Goal: Task Accomplishment & Management: Manage account settings

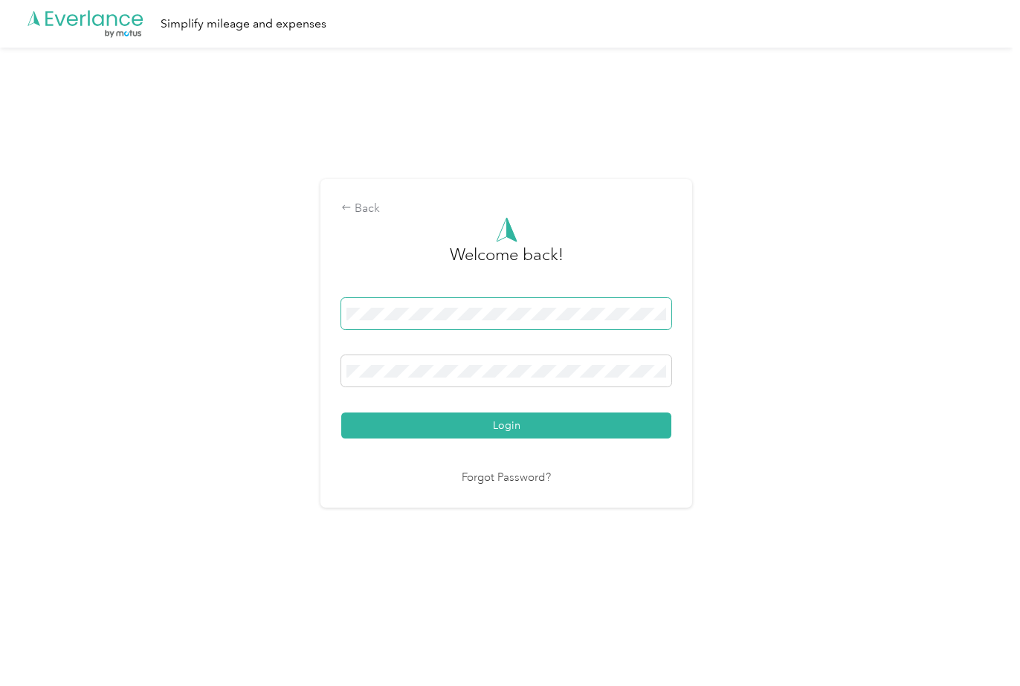
click at [407, 322] on span at bounding box center [506, 313] width 330 height 31
click at [341, 412] on button "Login" at bounding box center [506, 425] width 330 height 26
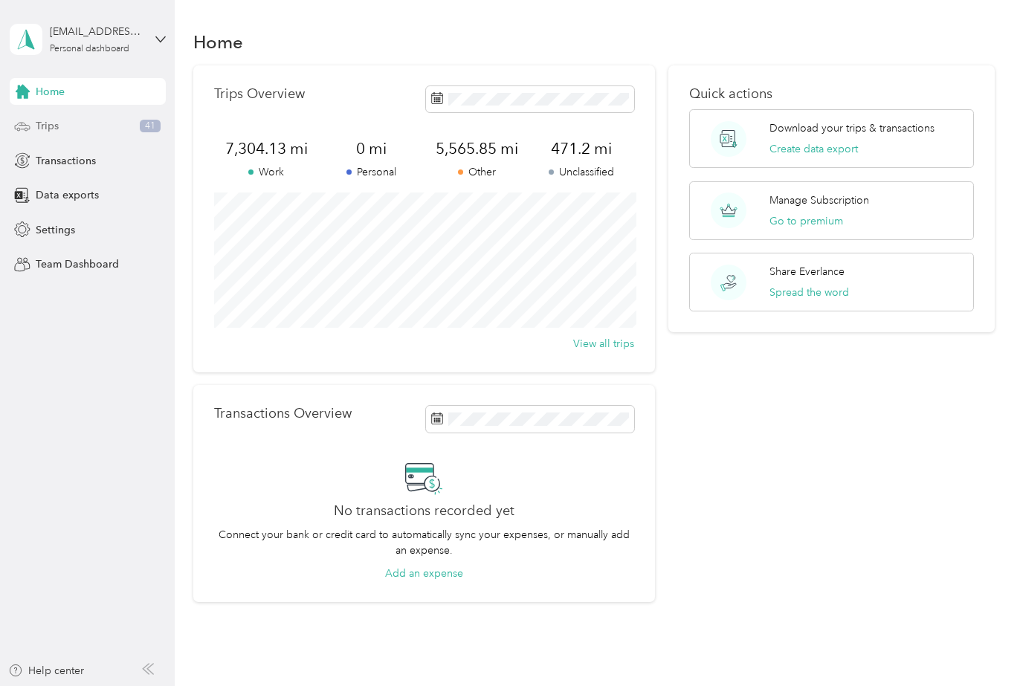
click at [62, 127] on div "Trips 41" at bounding box center [88, 126] width 156 height 27
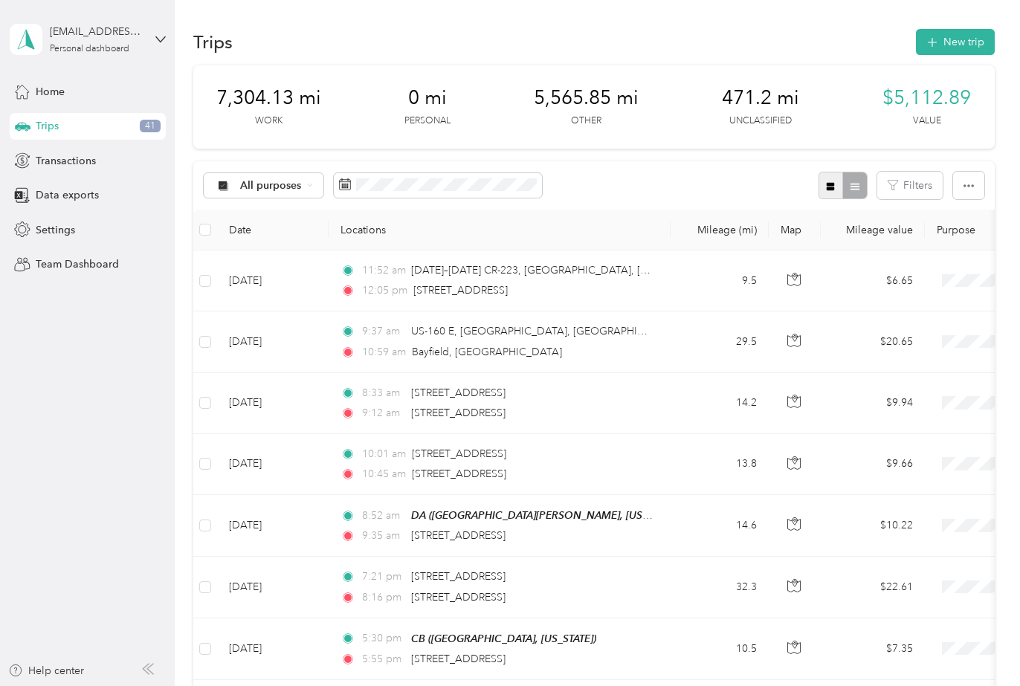
click at [835, 184] on icon "button" at bounding box center [830, 186] width 8 height 8
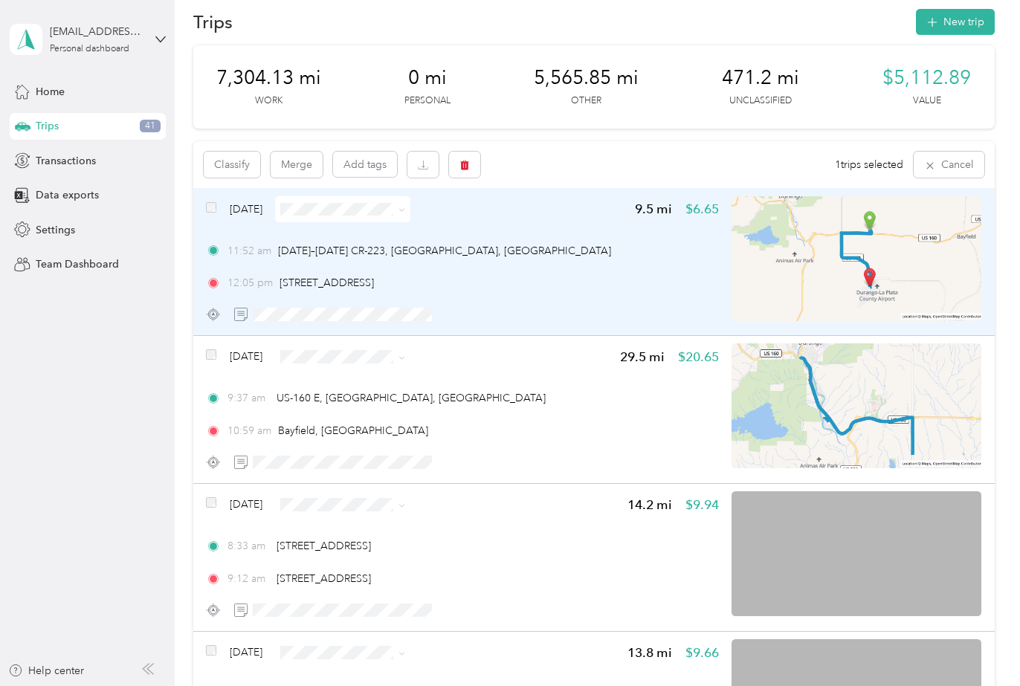
scroll to position [25, 0]
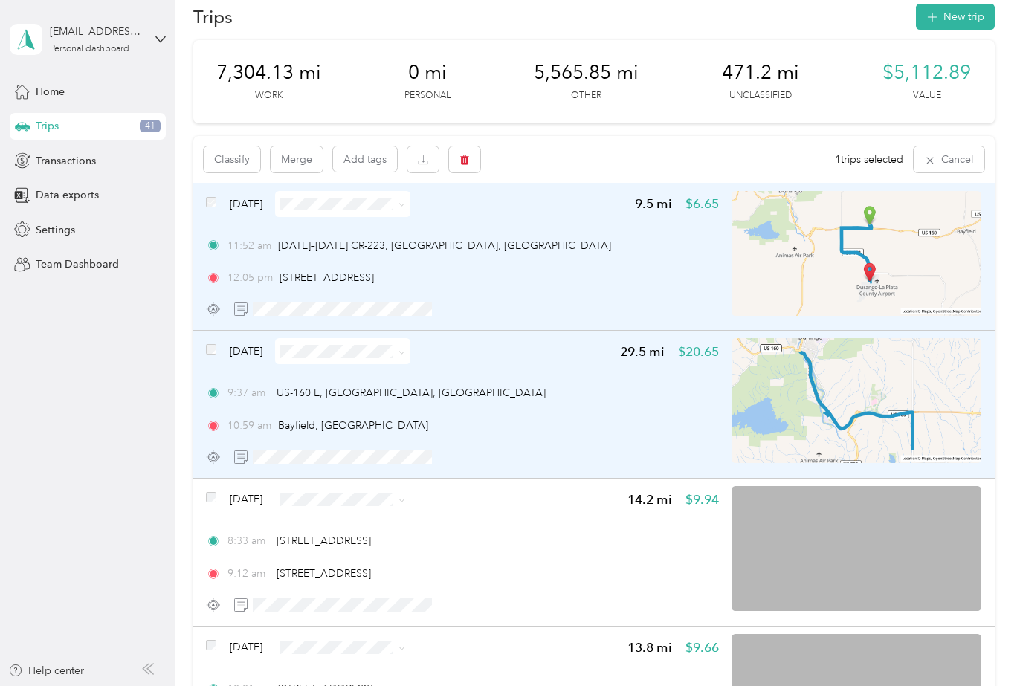
click at [929, 358] on img at bounding box center [856, 400] width 250 height 125
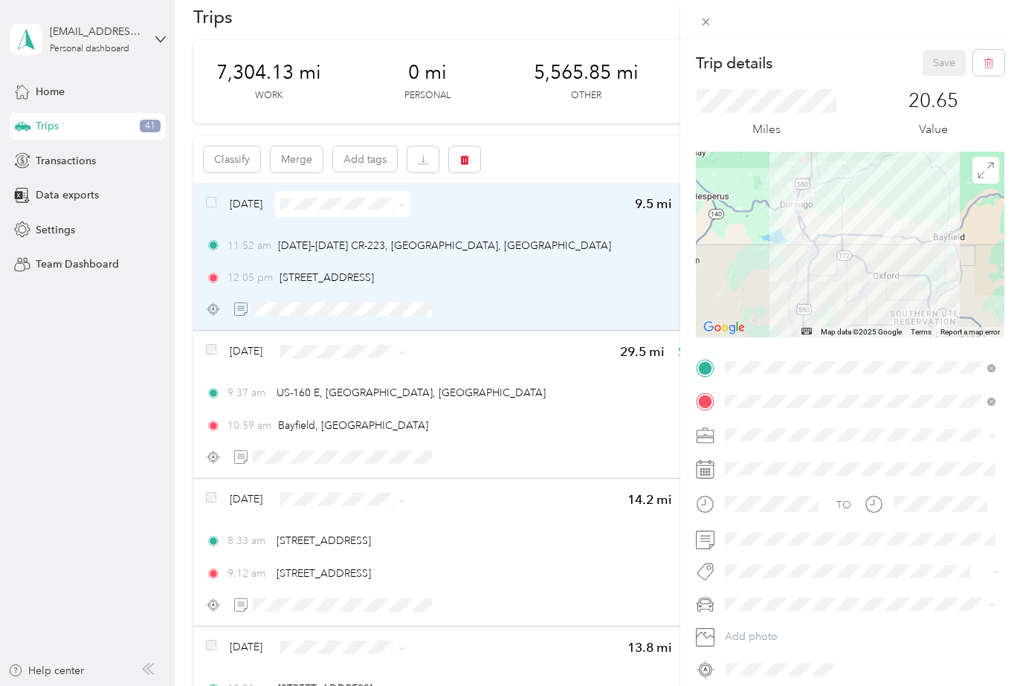
click at [736, 617] on div "DA1" at bounding box center [860, 617] width 260 height 16
click at [732, 577] on span "T" at bounding box center [733, 578] width 6 height 13
click at [939, 65] on button "Save" at bounding box center [943, 63] width 43 height 26
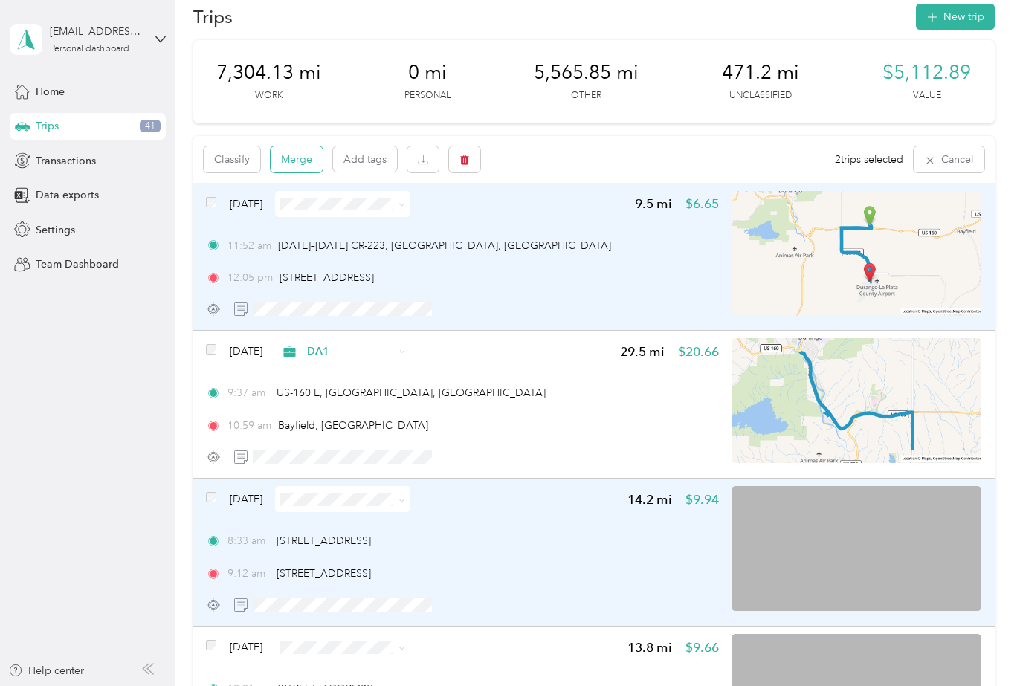
click at [297, 163] on button "Merge" at bounding box center [297, 159] width 52 height 26
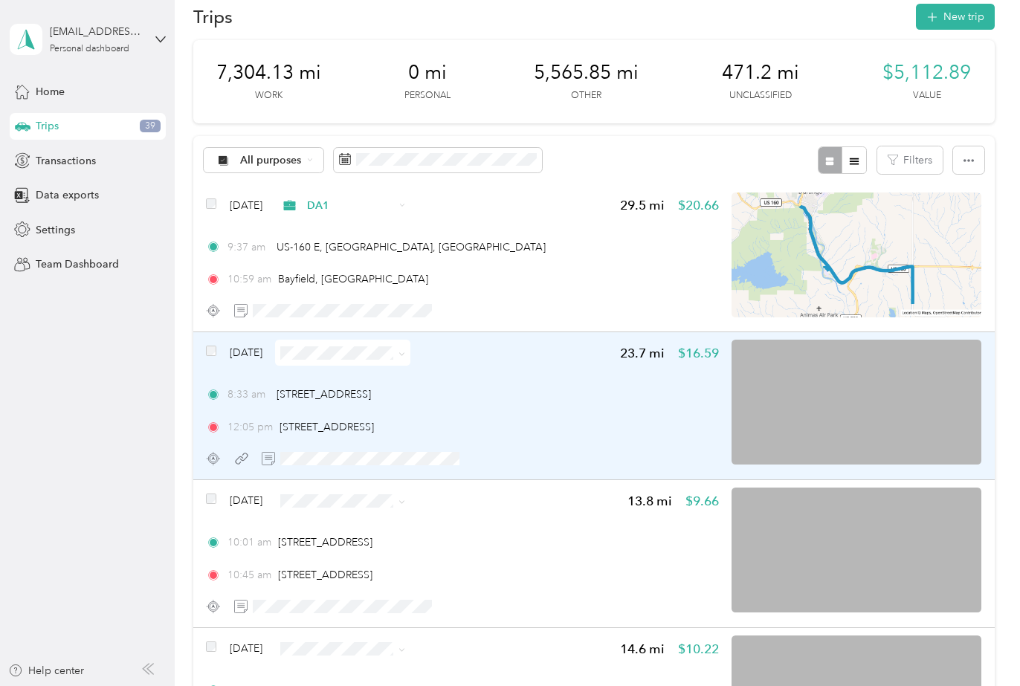
click at [912, 360] on img at bounding box center [856, 402] width 250 height 125
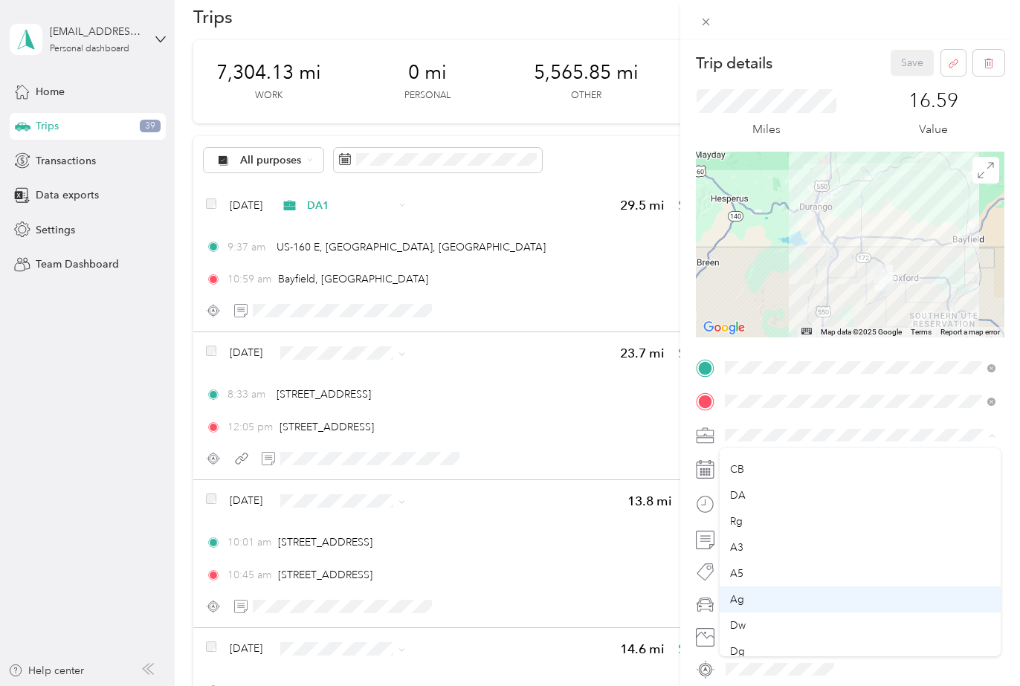
scroll to position [208, 0]
click at [739, 514] on span "Rg" at bounding box center [736, 513] width 13 height 13
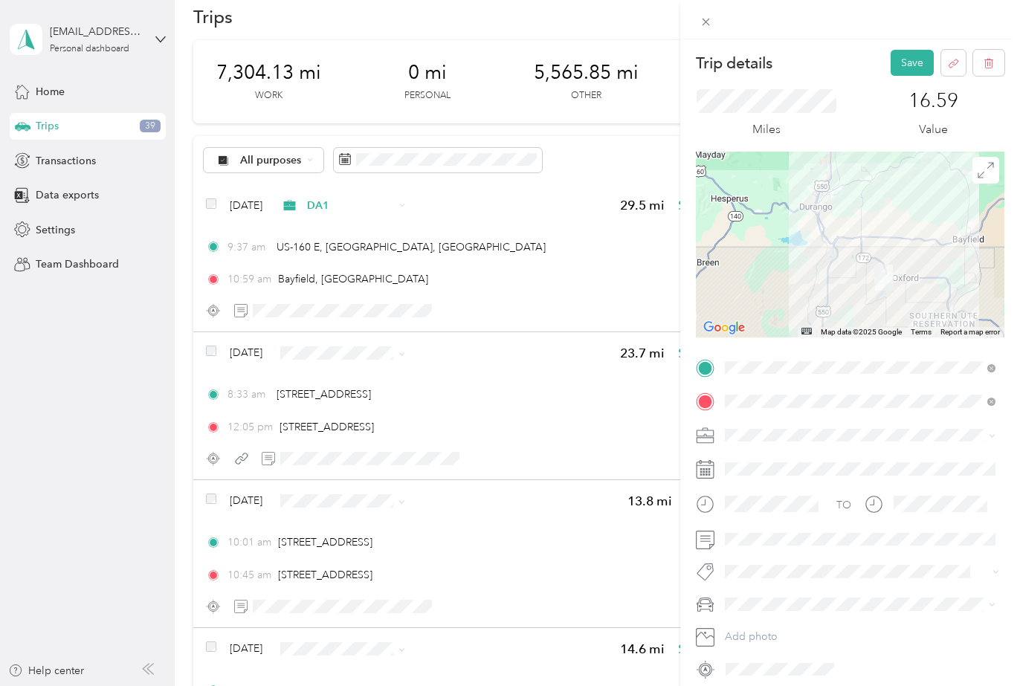
click at [737, 577] on div "T" at bounding box center [860, 577] width 260 height 16
click at [904, 59] on button "Save" at bounding box center [911, 63] width 43 height 26
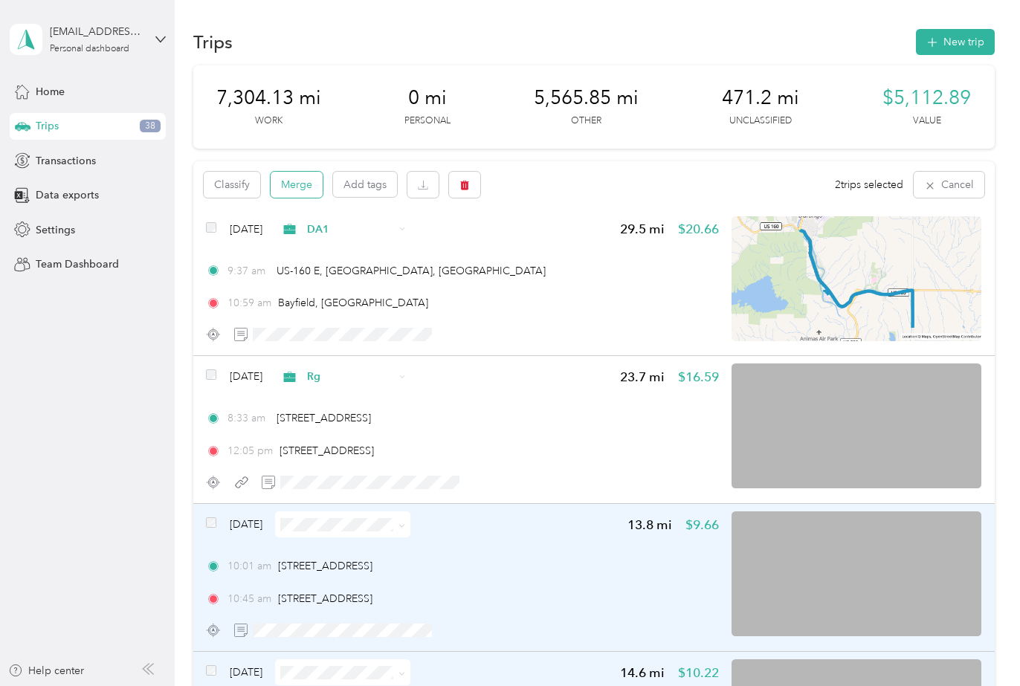
click at [293, 187] on button "Merge" at bounding box center [297, 185] width 52 height 26
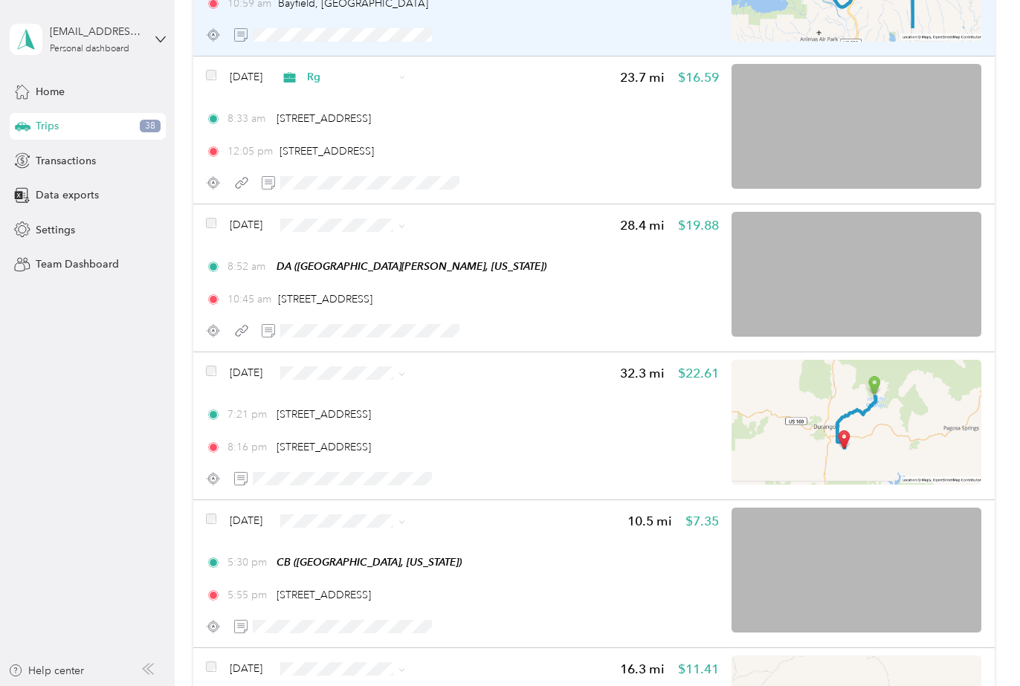
scroll to position [310, 0]
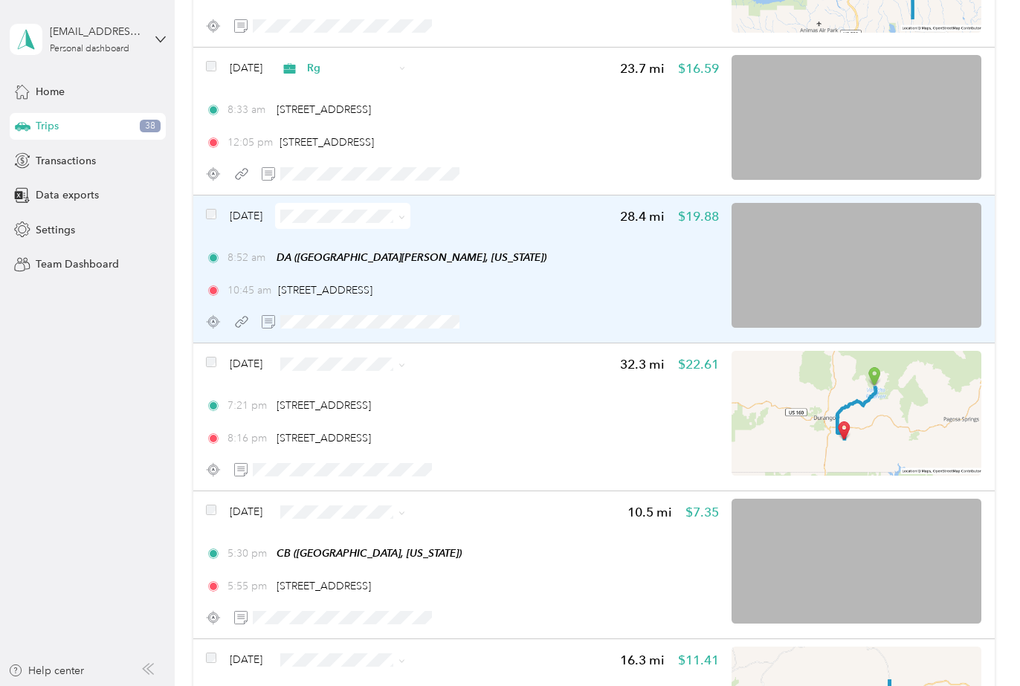
click at [890, 230] on img at bounding box center [856, 265] width 250 height 125
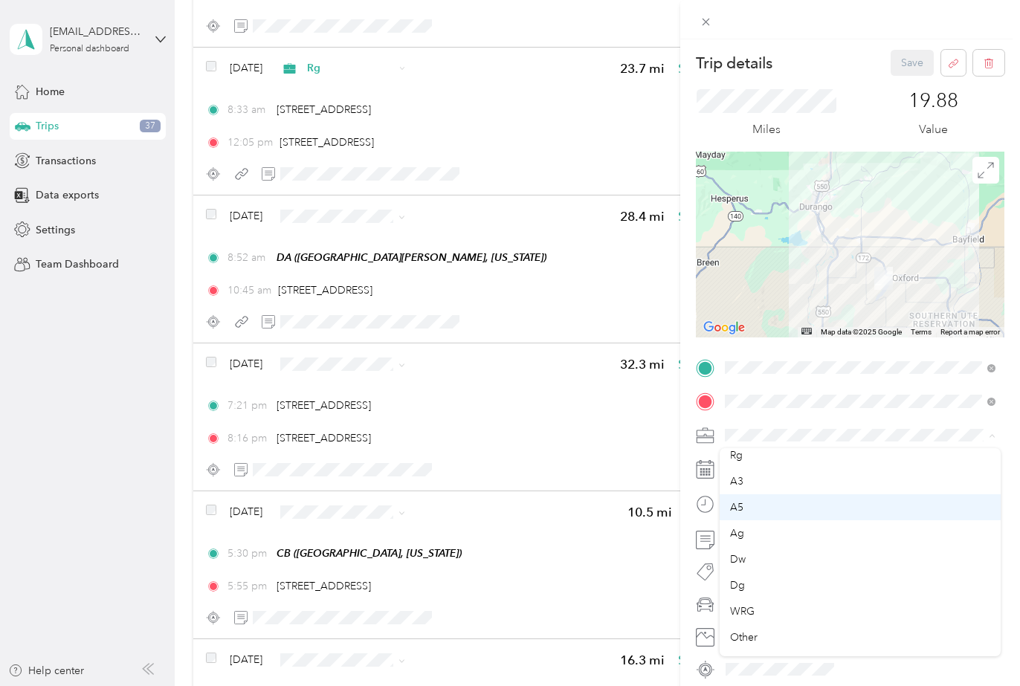
scroll to position [263, 0]
click at [737, 459] on li "Rg" at bounding box center [859, 458] width 281 height 26
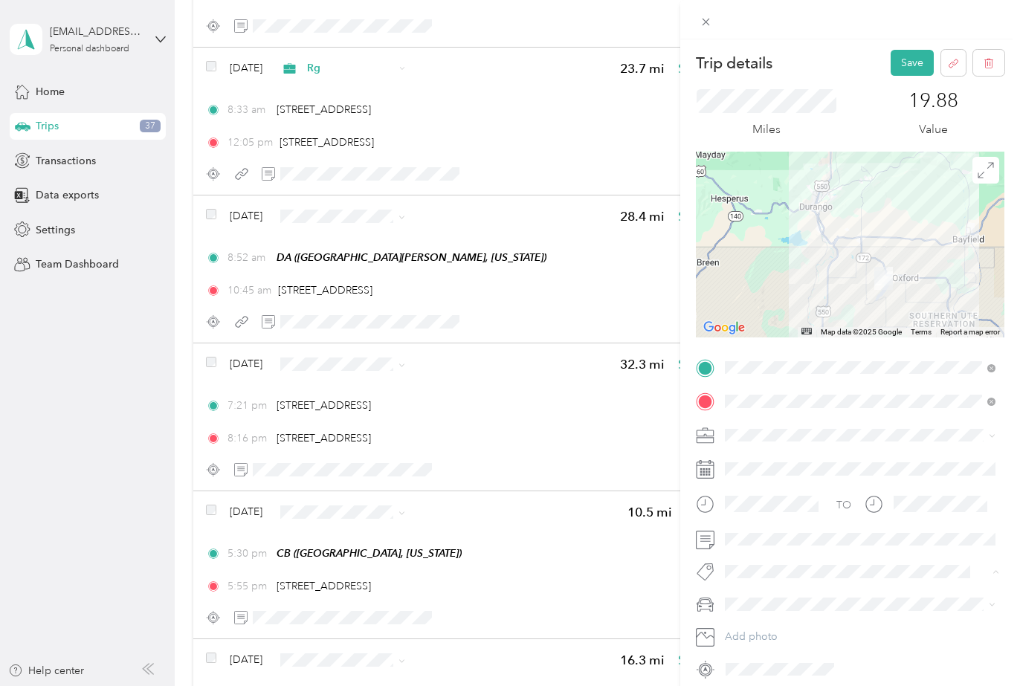
click at [736, 596] on div "No tags found" at bounding box center [859, 610] width 281 height 55
click at [747, 577] on div "E" at bounding box center [860, 578] width 260 height 16
click at [913, 62] on button "Save" at bounding box center [911, 63] width 43 height 26
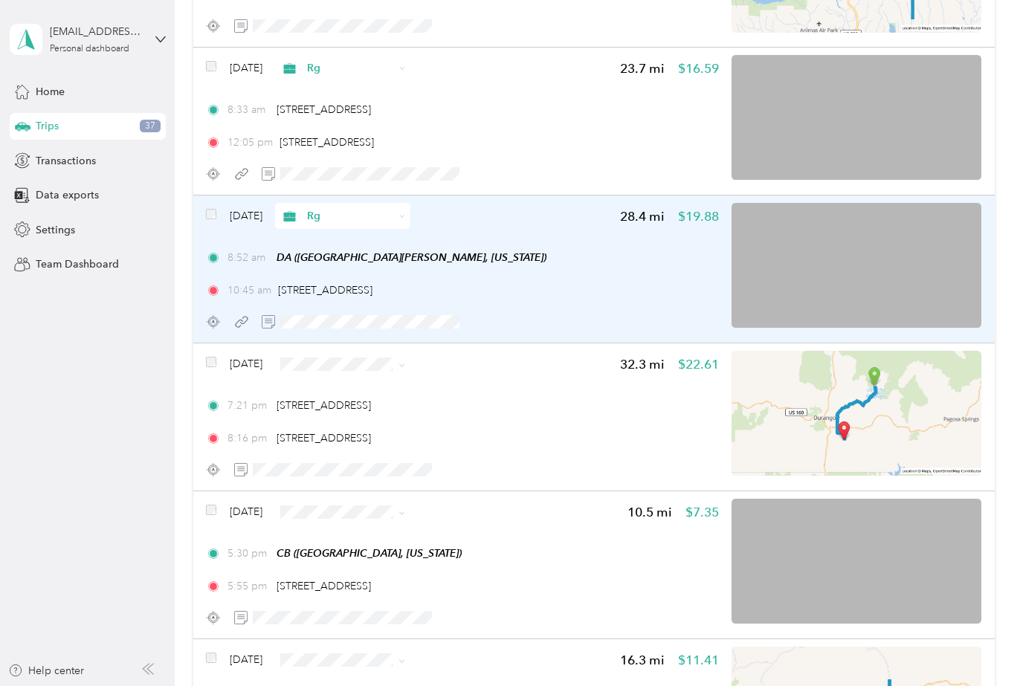
click at [908, 211] on img at bounding box center [856, 265] width 250 height 125
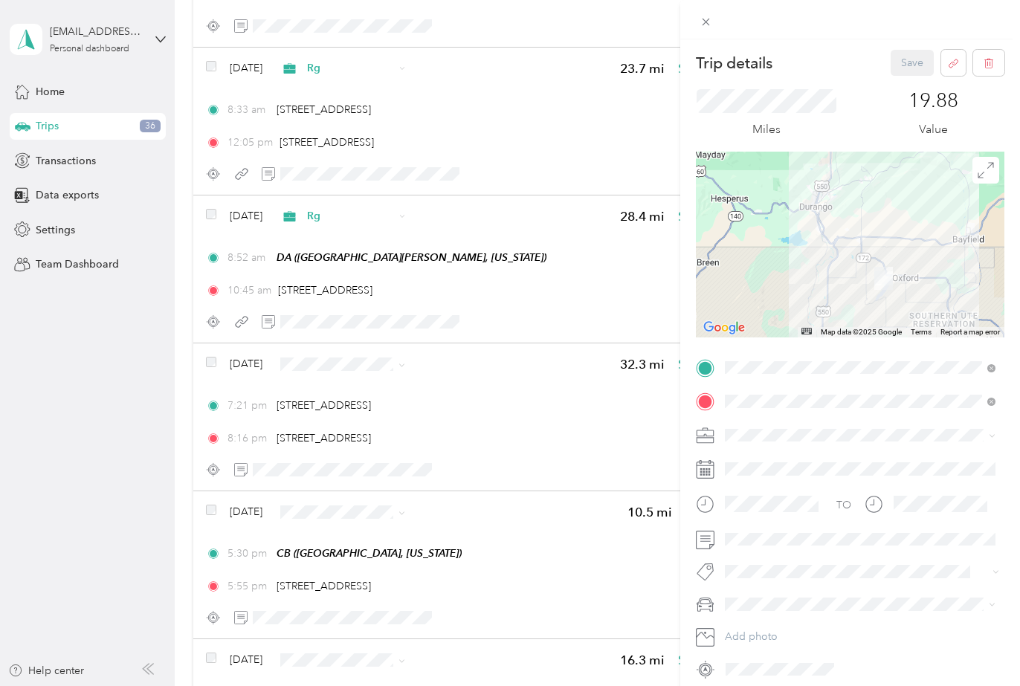
click at [909, 63] on div "Save" at bounding box center [947, 63] width 114 height 26
click at [463, 388] on div "Trip details Save This trip cannot be edited because it is either under review,…" at bounding box center [510, 343] width 1020 height 686
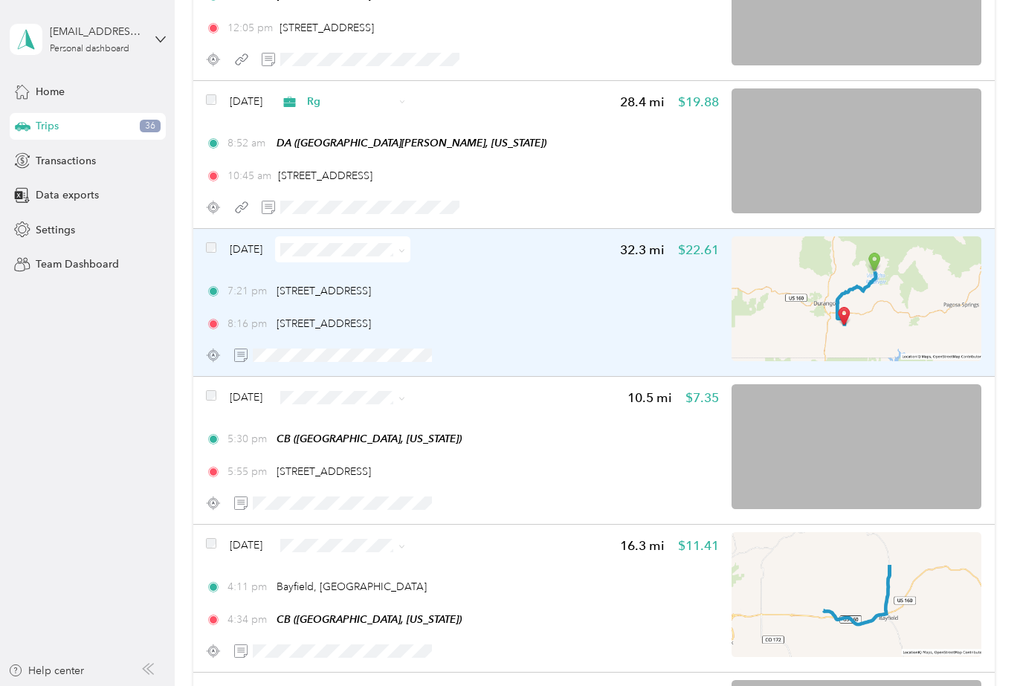
scroll to position [431, 0]
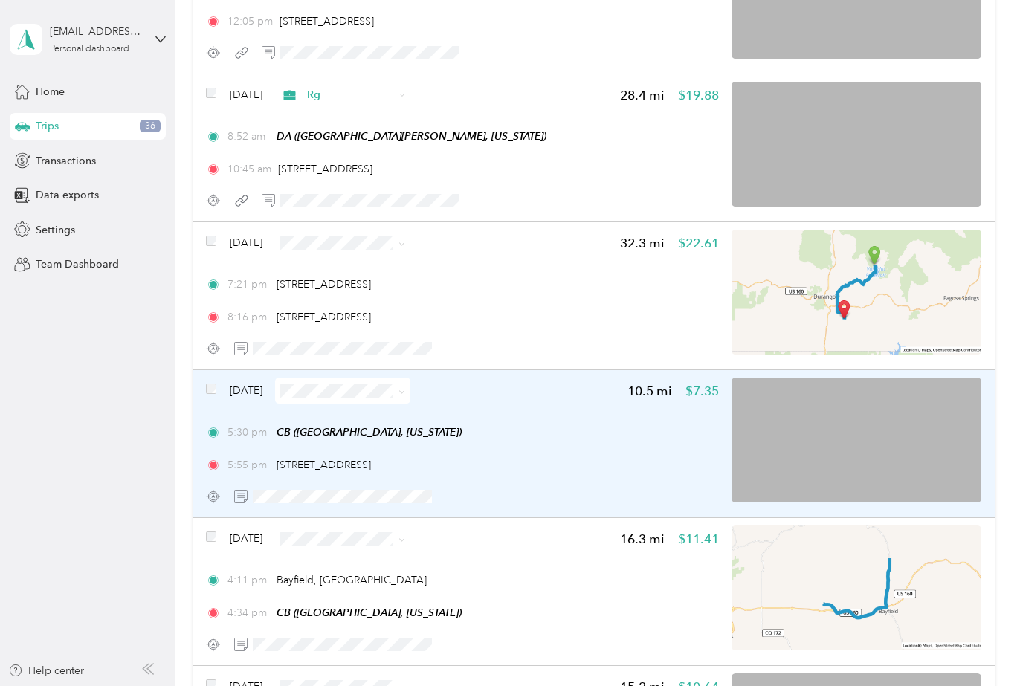
click at [575, 421] on div "Sep 30, 2025 10.5 mi $7.35 5:30 pm CB (County Road 240, Durango, Colorado) 5:55…" at bounding box center [462, 444] width 512 height 132
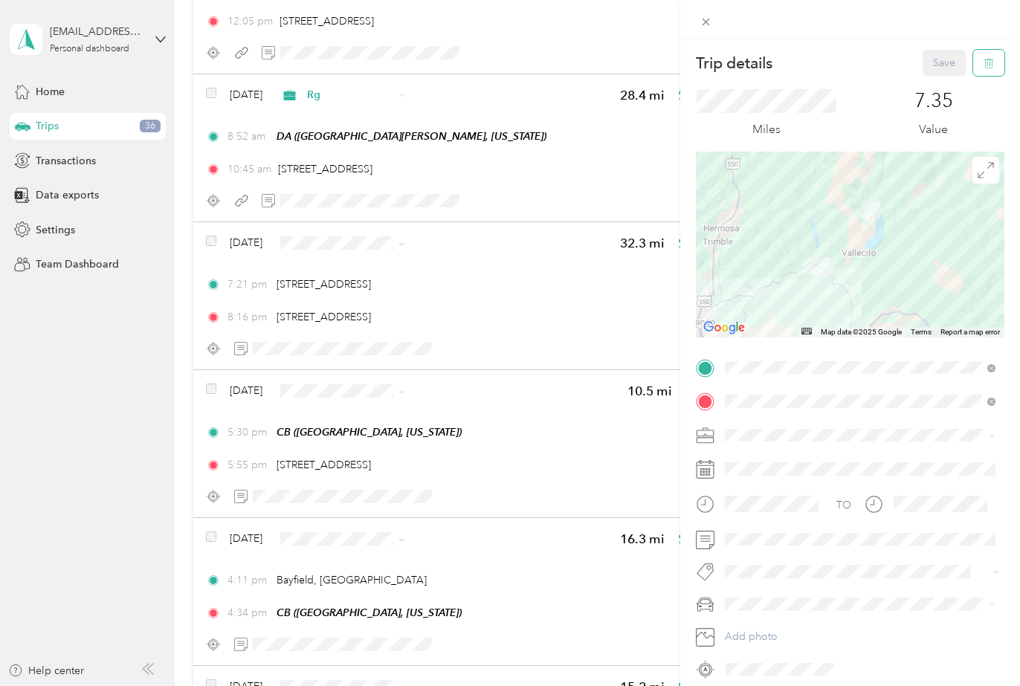
click at [983, 64] on icon "button" at bounding box center [988, 63] width 10 height 10
click at [935, 81] on button "Yes" at bounding box center [941, 81] width 29 height 24
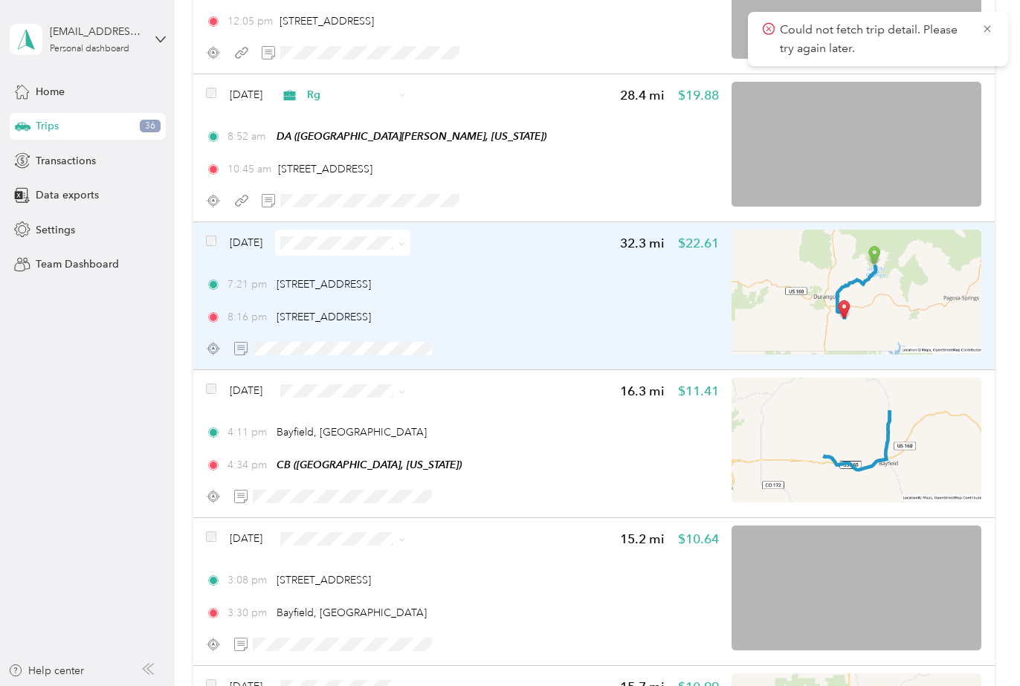
click at [535, 282] on div "7:21 pm 18044 CR-501, Bayfield, CO" at bounding box center [462, 284] width 512 height 16
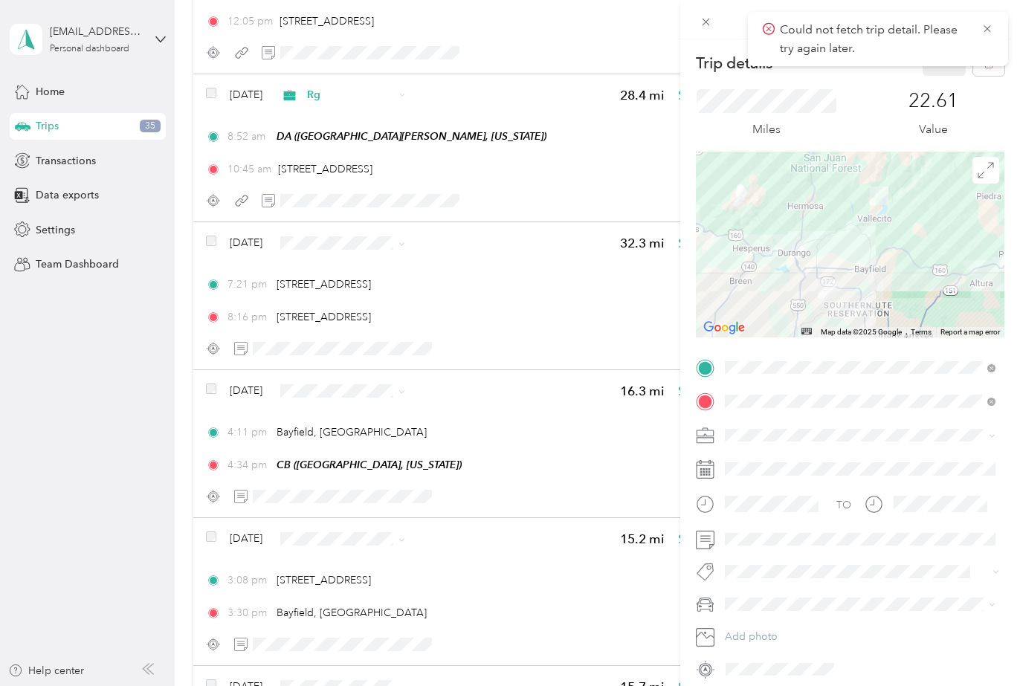
click at [525, 272] on div "Trip details Save This trip cannot be edited because it is either under review,…" at bounding box center [510, 343] width 1020 height 686
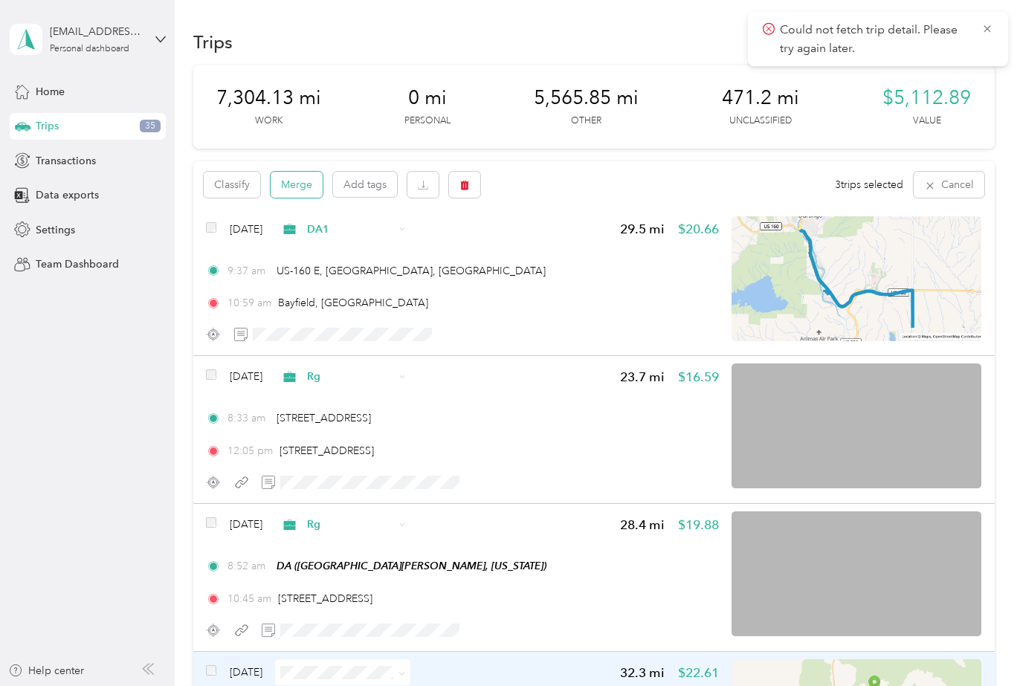
click at [292, 183] on button "Merge" at bounding box center [297, 185] width 52 height 26
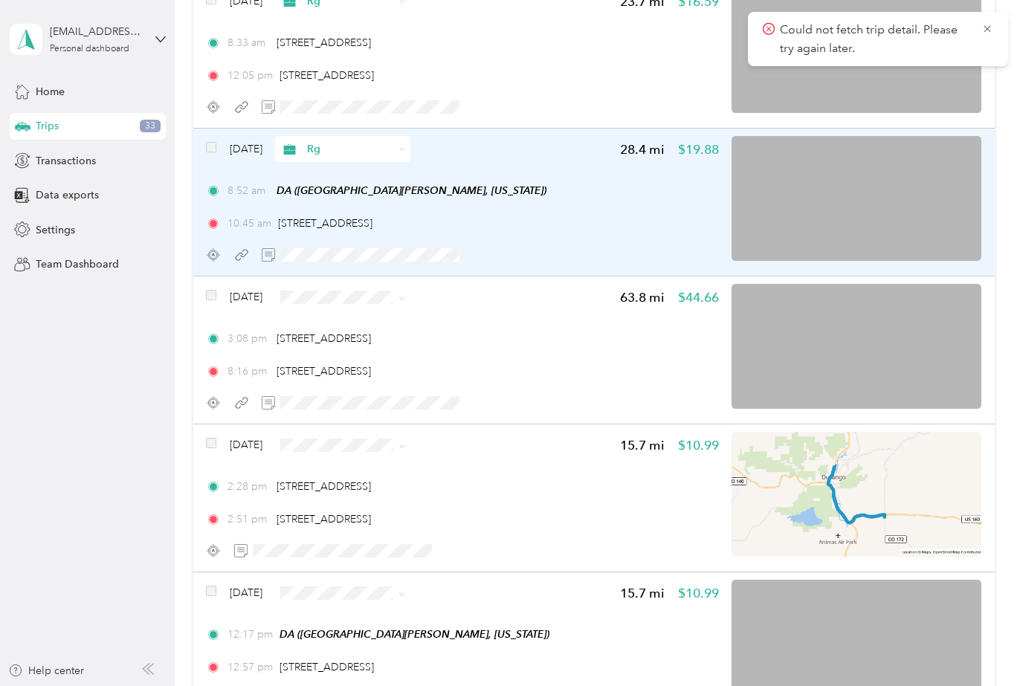
scroll to position [378, 0]
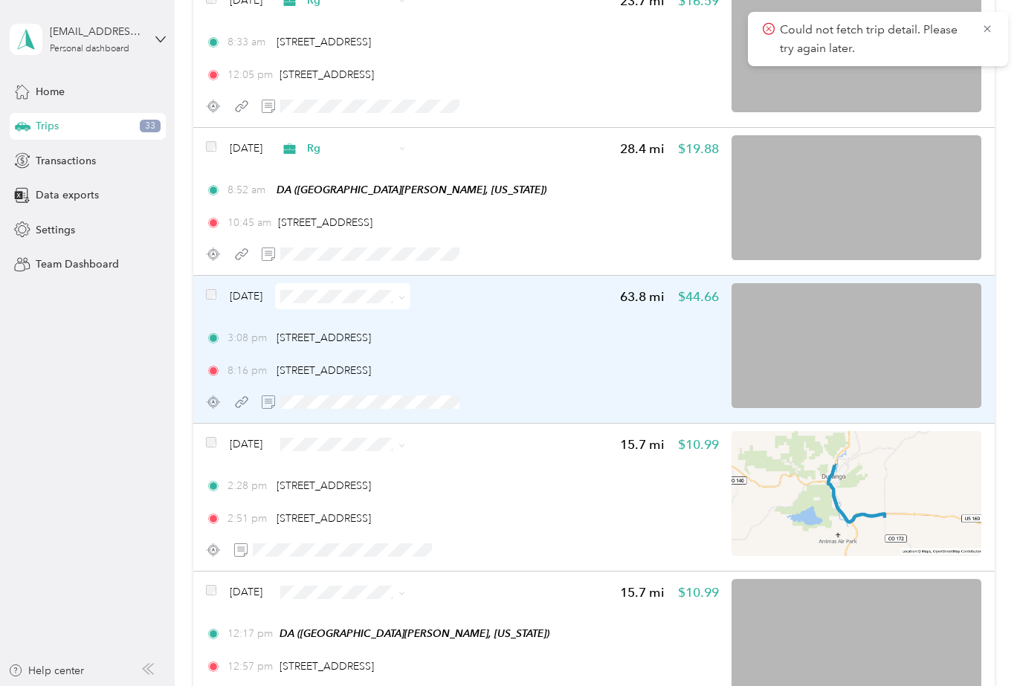
click at [937, 296] on img at bounding box center [856, 345] width 250 height 125
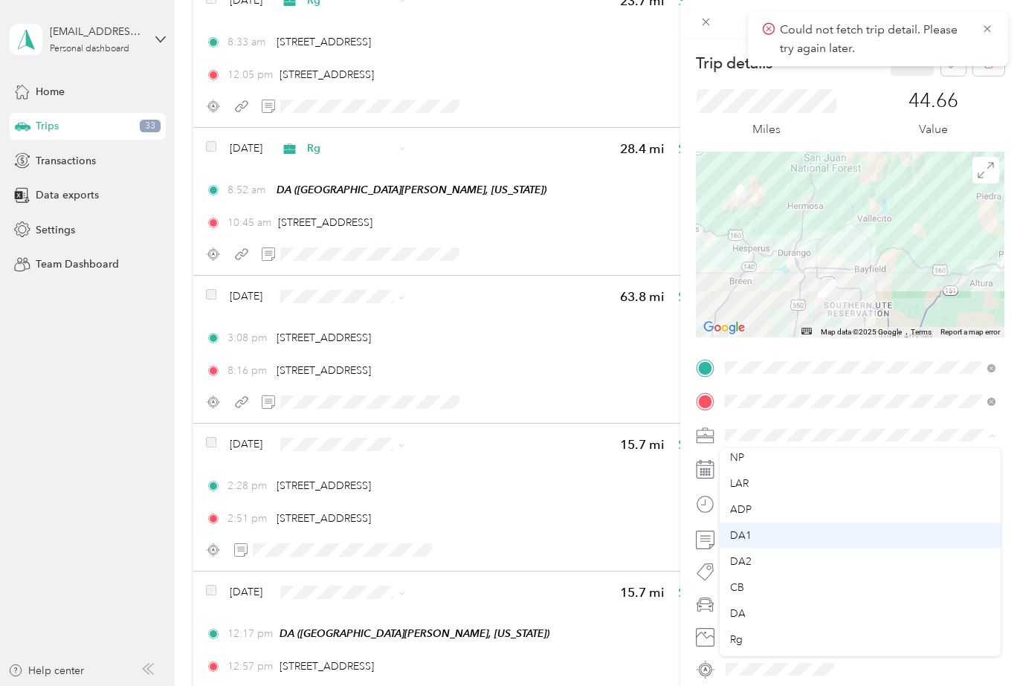
scroll to position [91, 0]
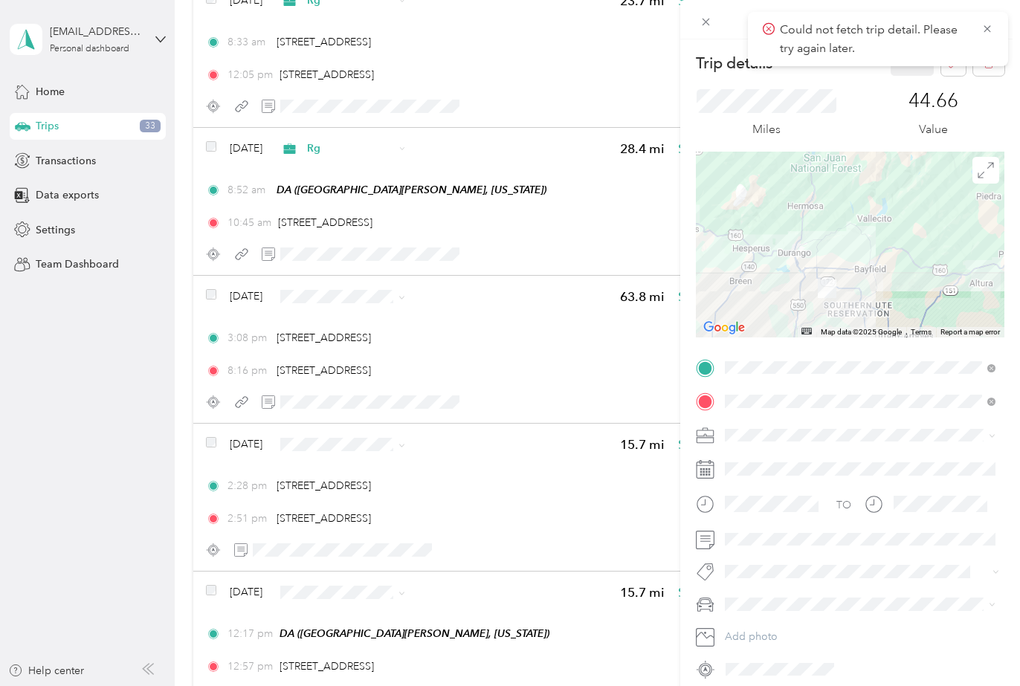
click at [742, 631] on div "Rg" at bounding box center [860, 631] width 260 height 16
click at [737, 583] on li "T" at bounding box center [859, 578] width 281 height 26
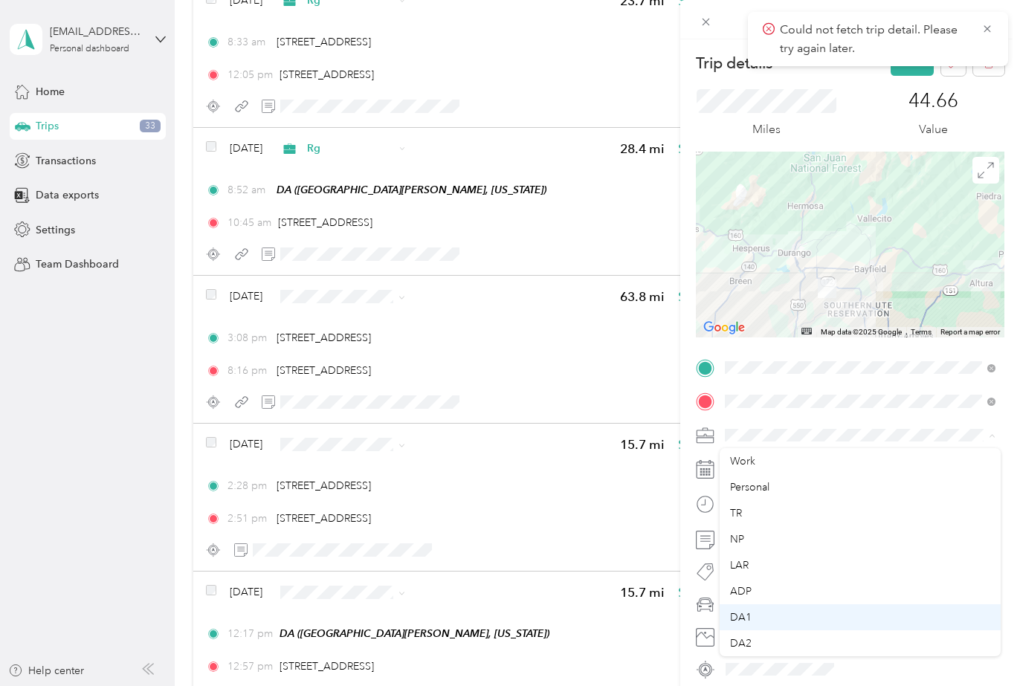
scroll to position [24, 0]
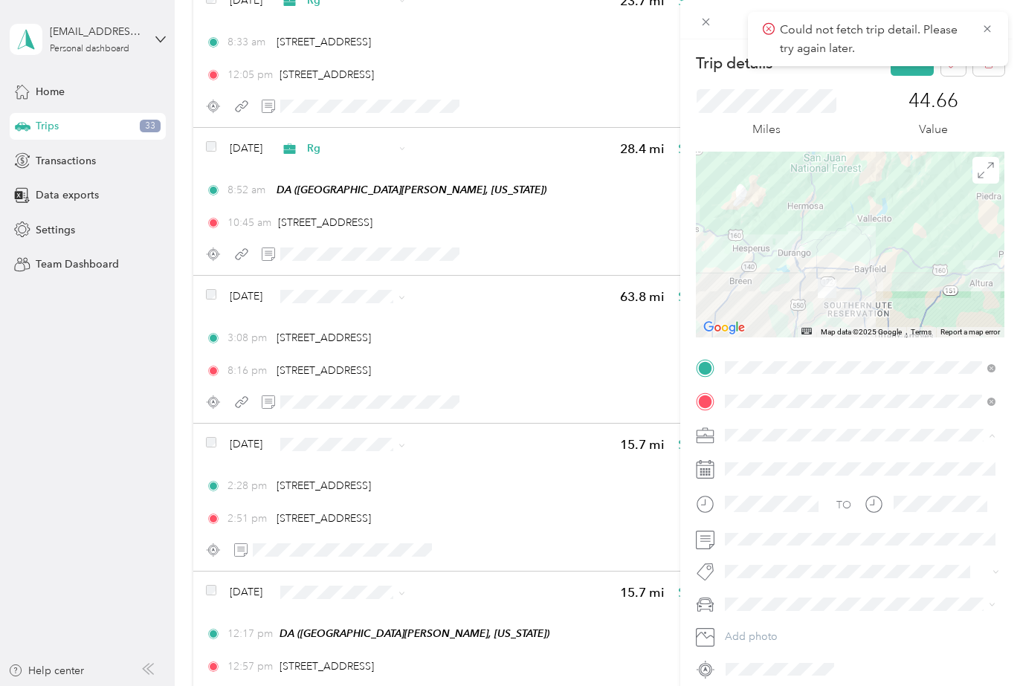
click at [746, 589] on span "DA1" at bounding box center [741, 593] width 22 height 13
click at [988, 27] on icon at bounding box center [986, 28] width 7 height 7
click at [905, 59] on button "Save" at bounding box center [911, 63] width 43 height 26
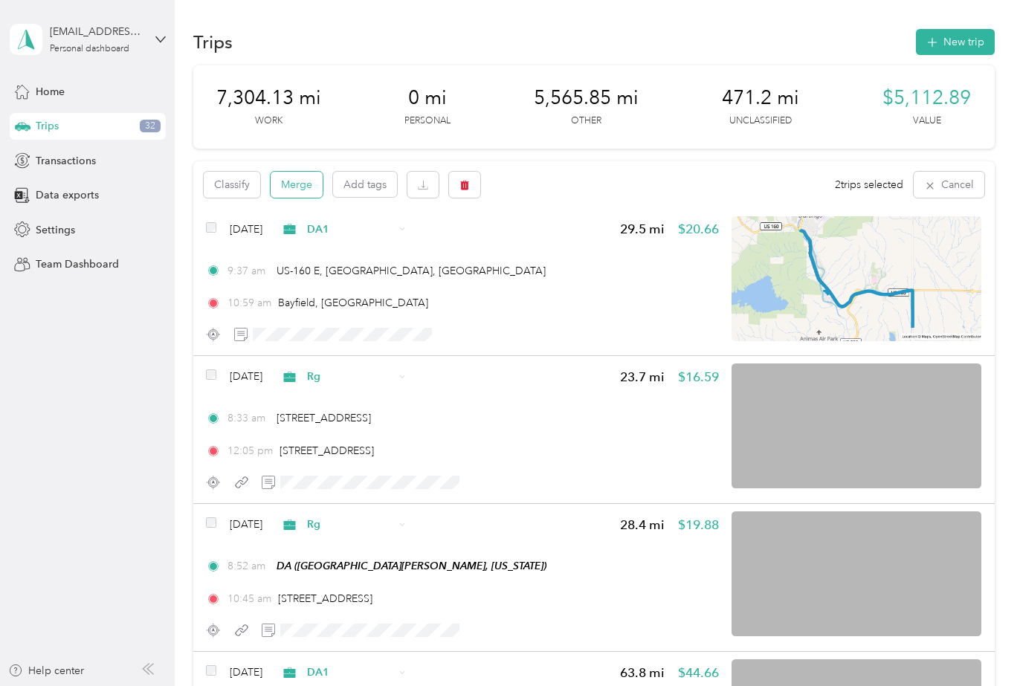
click at [287, 187] on button "Merge" at bounding box center [297, 185] width 52 height 26
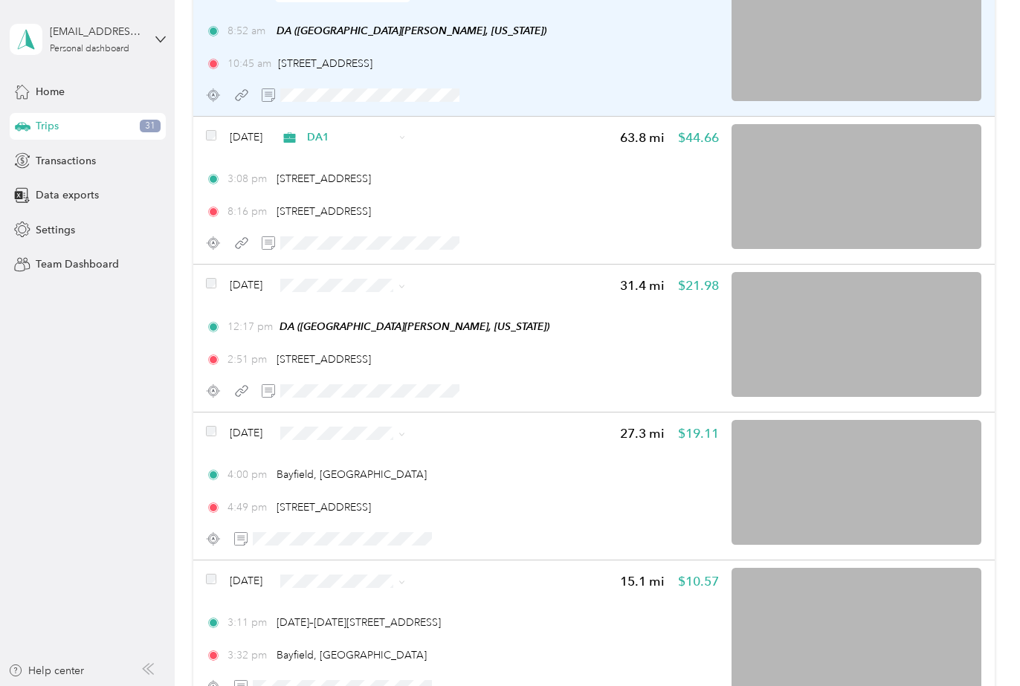
scroll to position [558, 0]
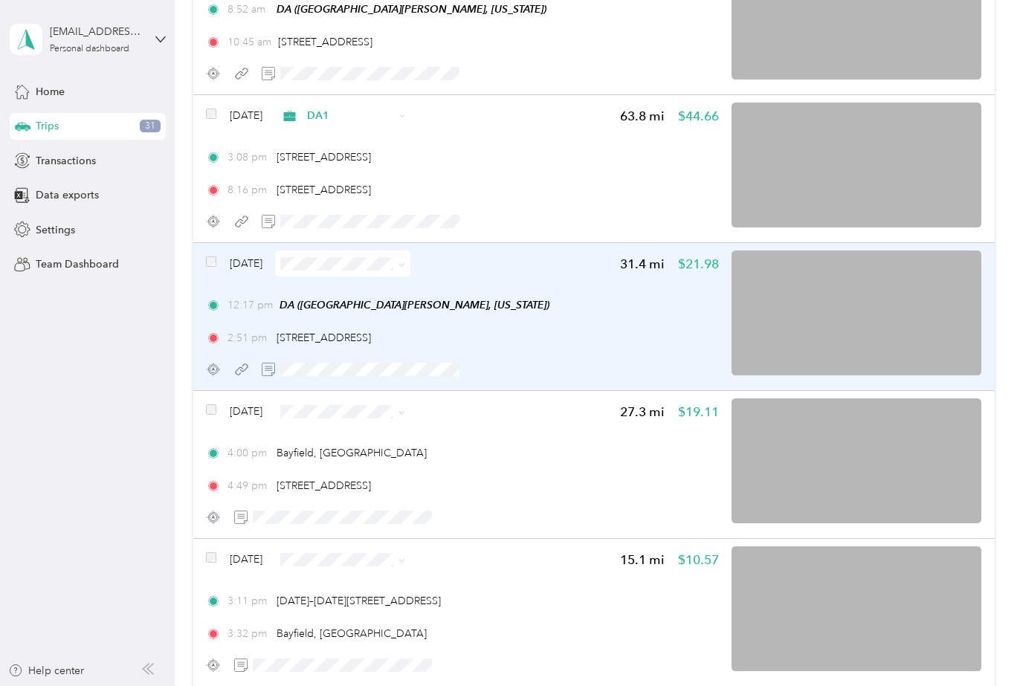
click at [817, 275] on img at bounding box center [856, 312] width 250 height 125
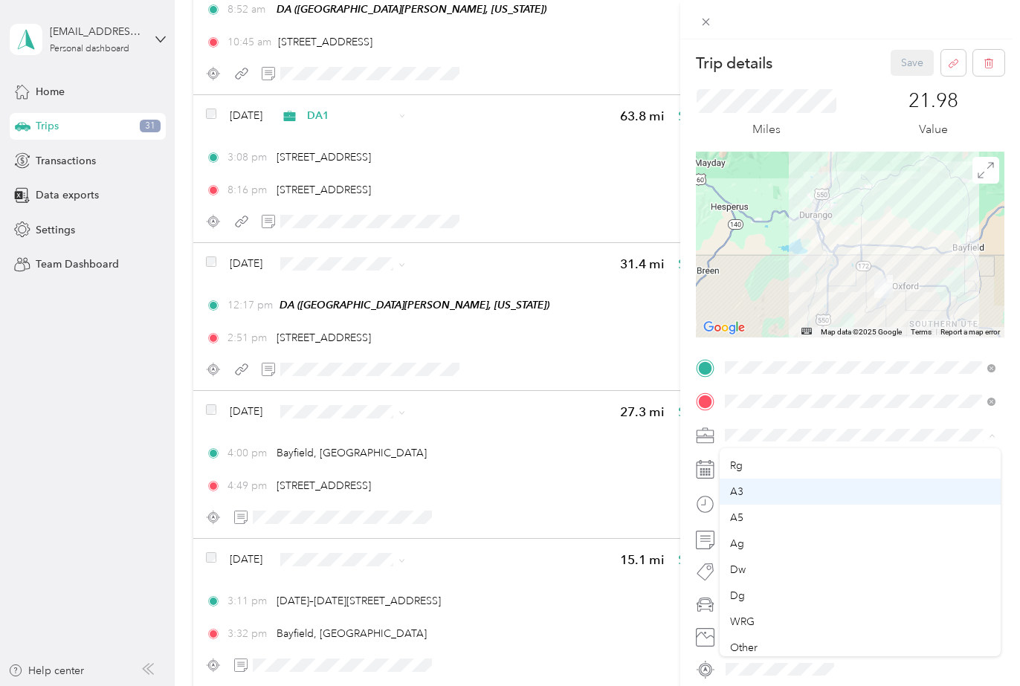
scroll to position [236, 0]
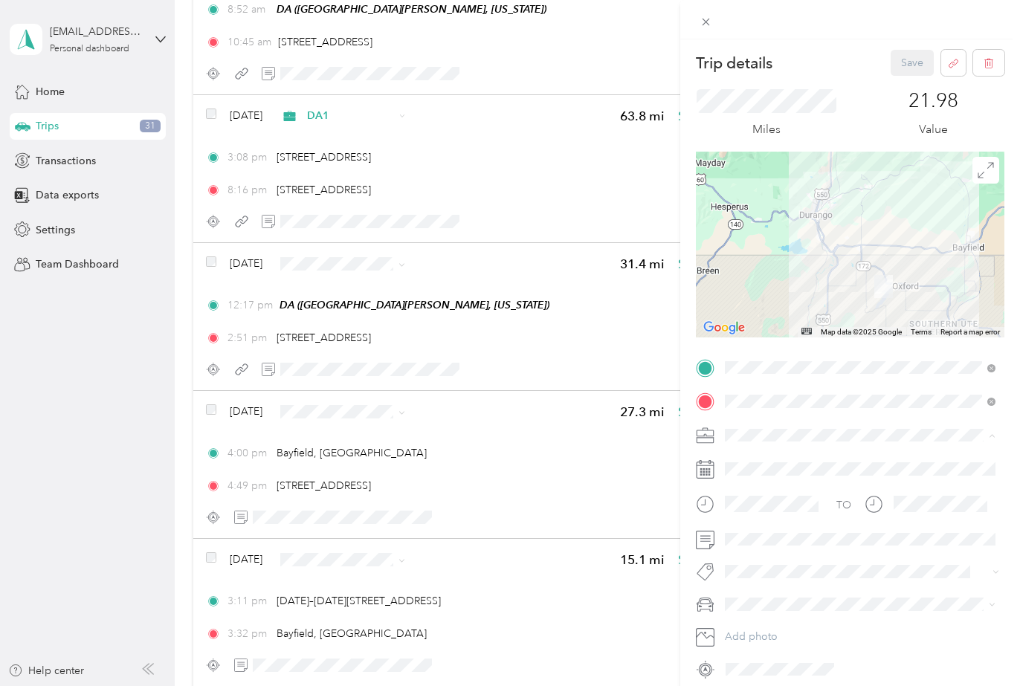
click at [736, 485] on div "Rg" at bounding box center [860, 485] width 260 height 16
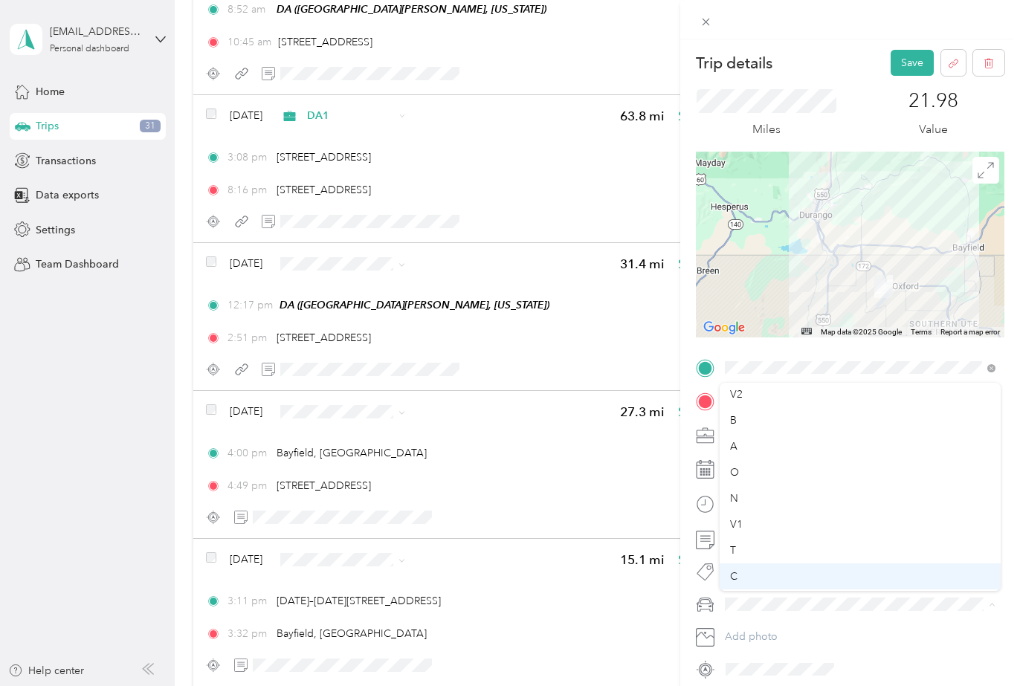
scroll to position [52, 0]
click at [745, 579] on li "E" at bounding box center [859, 578] width 281 height 26
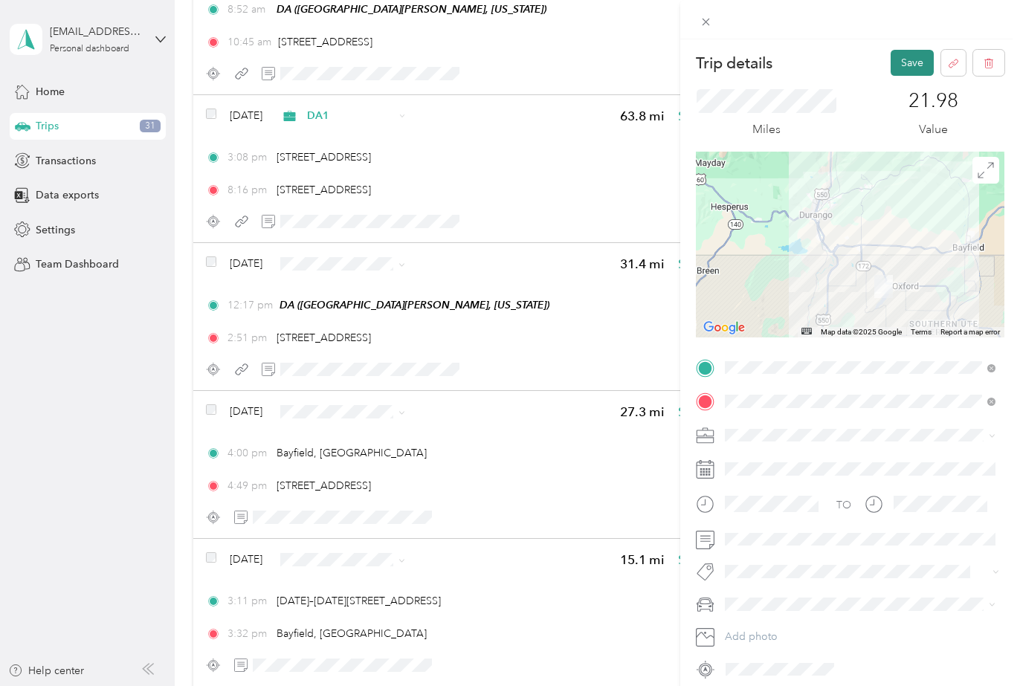
click at [906, 64] on button "Save" at bounding box center [911, 63] width 43 height 26
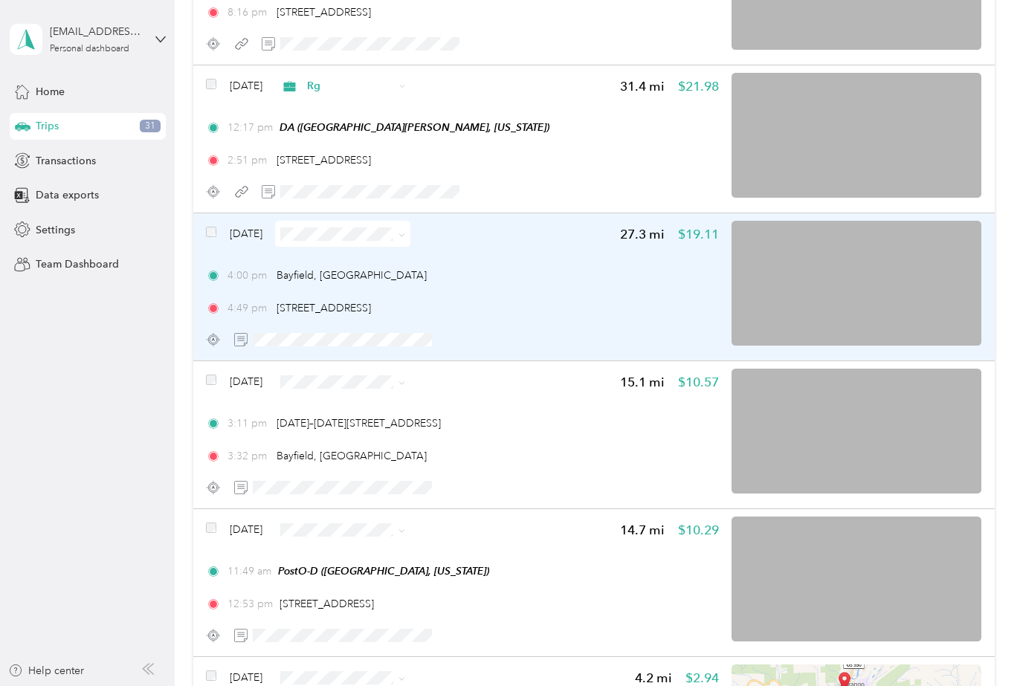
scroll to position [733, 0]
click at [948, 232] on img at bounding box center [856, 284] width 250 height 125
click at [930, 236] on img at bounding box center [856, 284] width 250 height 125
click at [937, 239] on img at bounding box center [856, 284] width 250 height 125
click at [770, 283] on img at bounding box center [856, 284] width 250 height 125
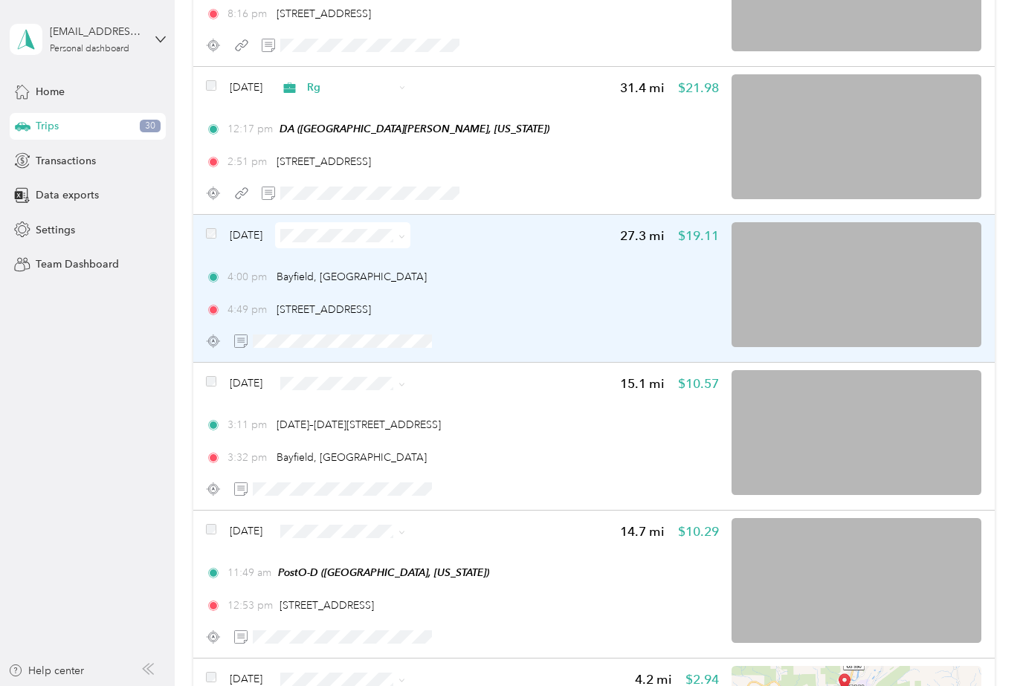
click at [863, 247] on img at bounding box center [856, 284] width 250 height 125
click at [769, 317] on img at bounding box center [856, 284] width 250 height 125
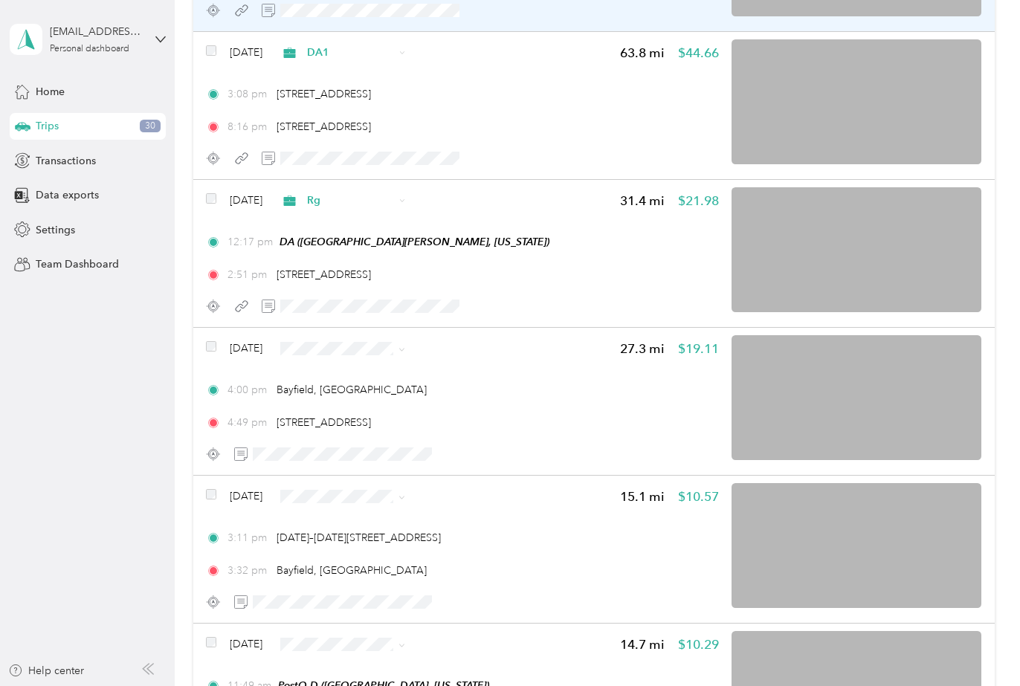
scroll to position [669, 0]
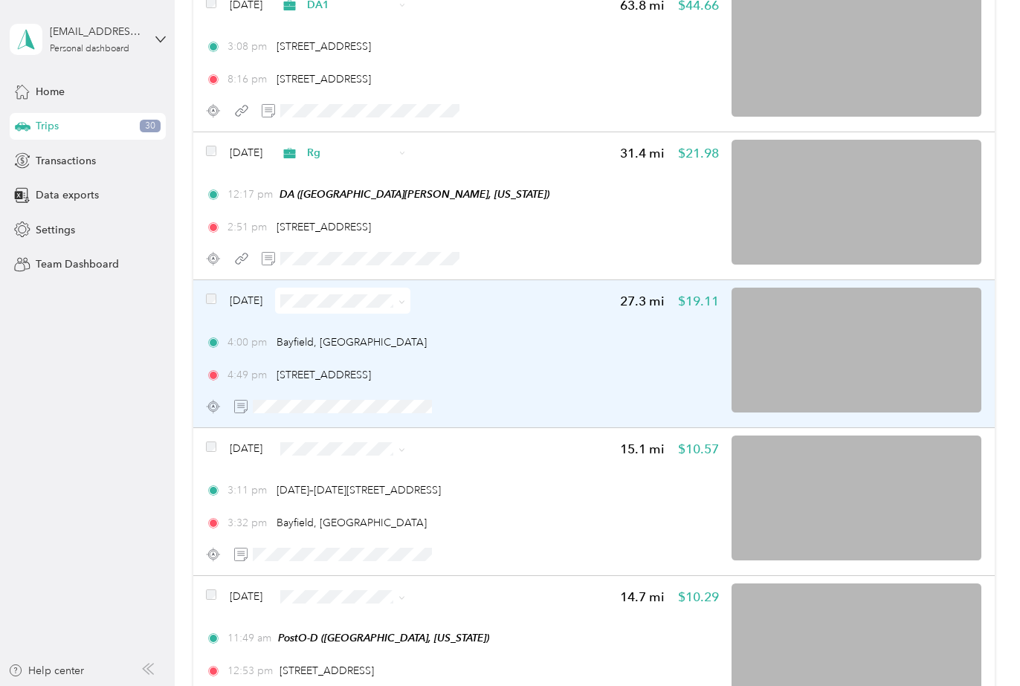
click at [849, 300] on img at bounding box center [856, 350] width 250 height 125
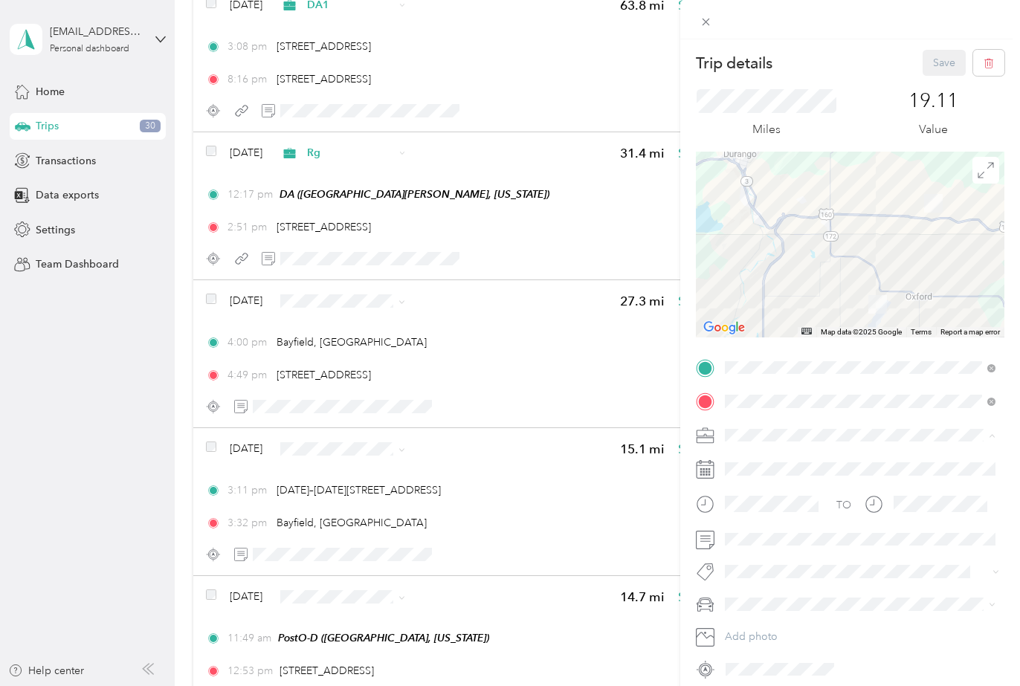
click at [748, 614] on span "DA1" at bounding box center [741, 617] width 22 height 13
click at [748, 581] on li "T" at bounding box center [859, 578] width 281 height 26
click at [935, 59] on button "Save" at bounding box center [943, 63] width 43 height 26
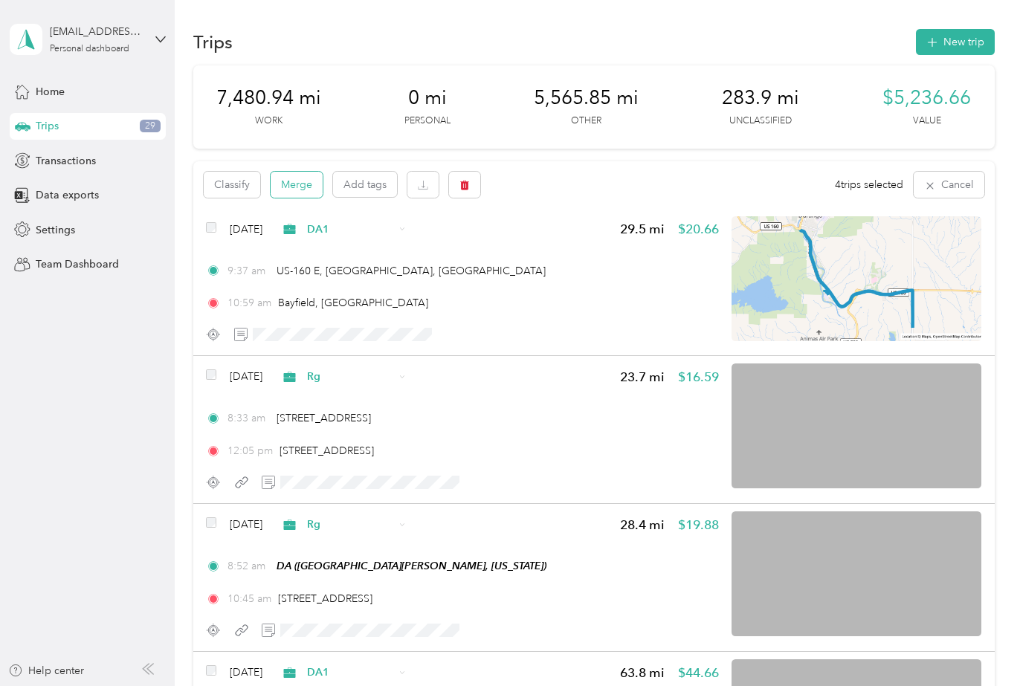
click at [294, 184] on button "Merge" at bounding box center [297, 185] width 52 height 26
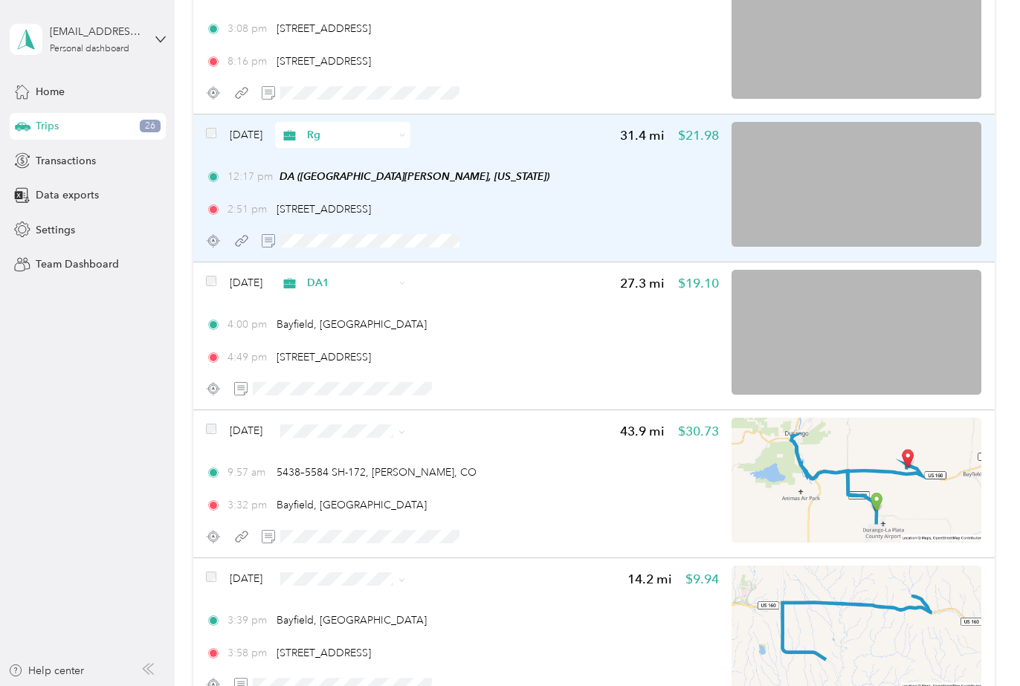
scroll to position [726, 0]
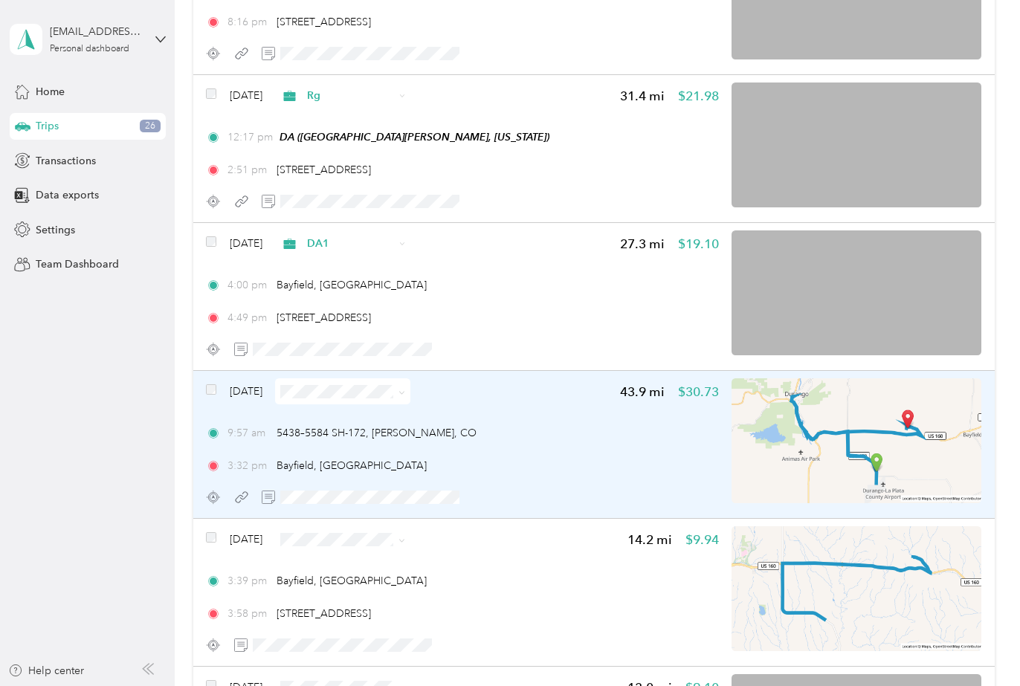
click at [890, 387] on img at bounding box center [856, 440] width 250 height 125
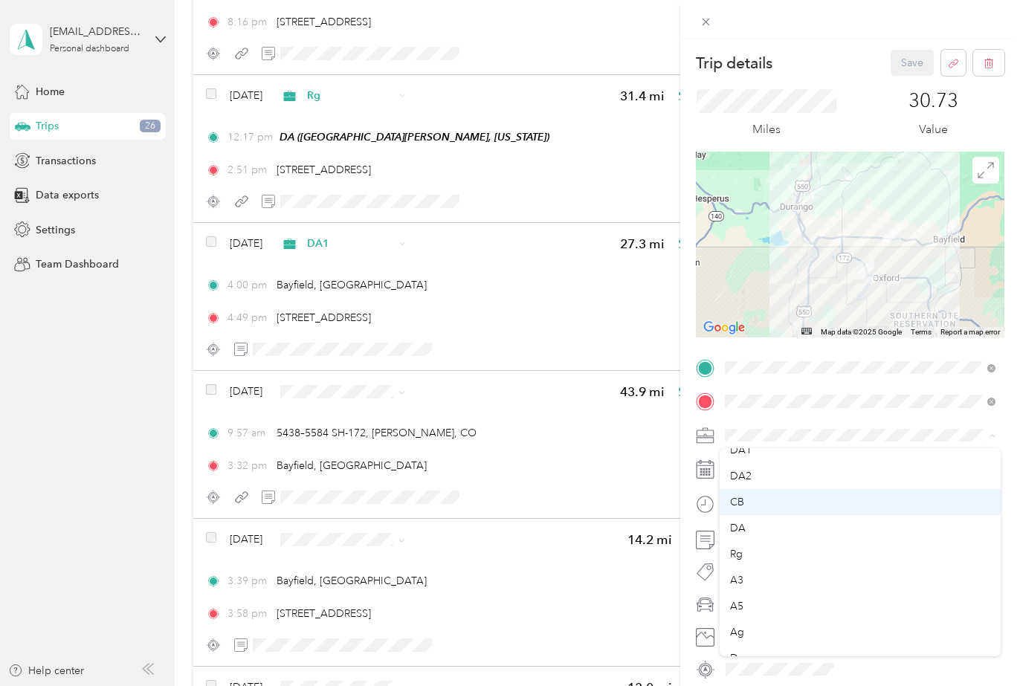
scroll to position [194, 0]
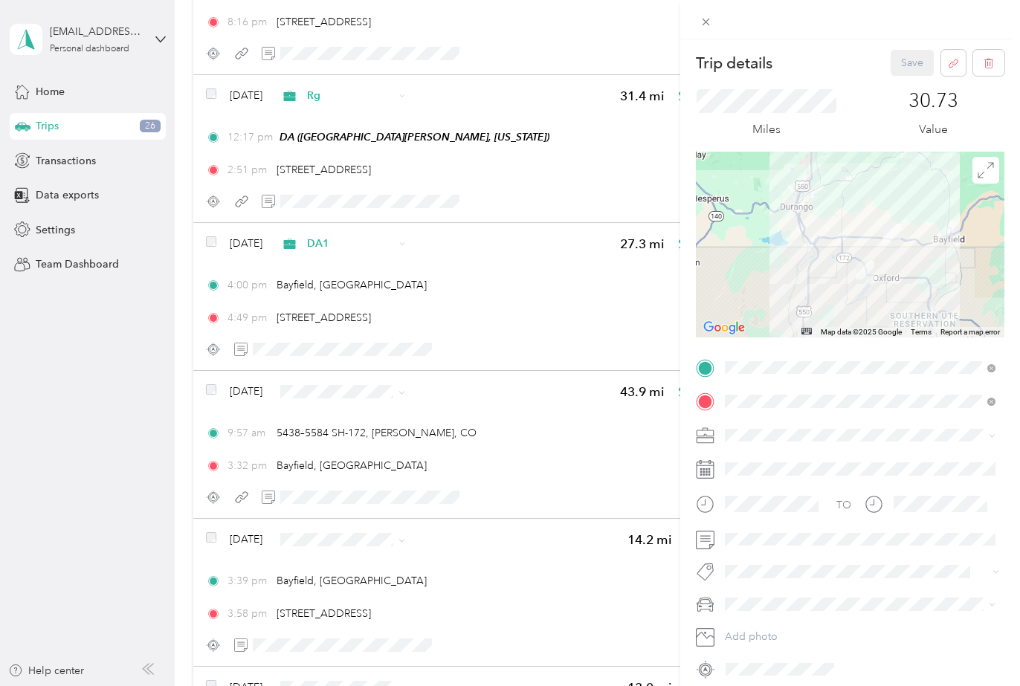
click at [739, 529] on li "Rg" at bounding box center [859, 526] width 281 height 26
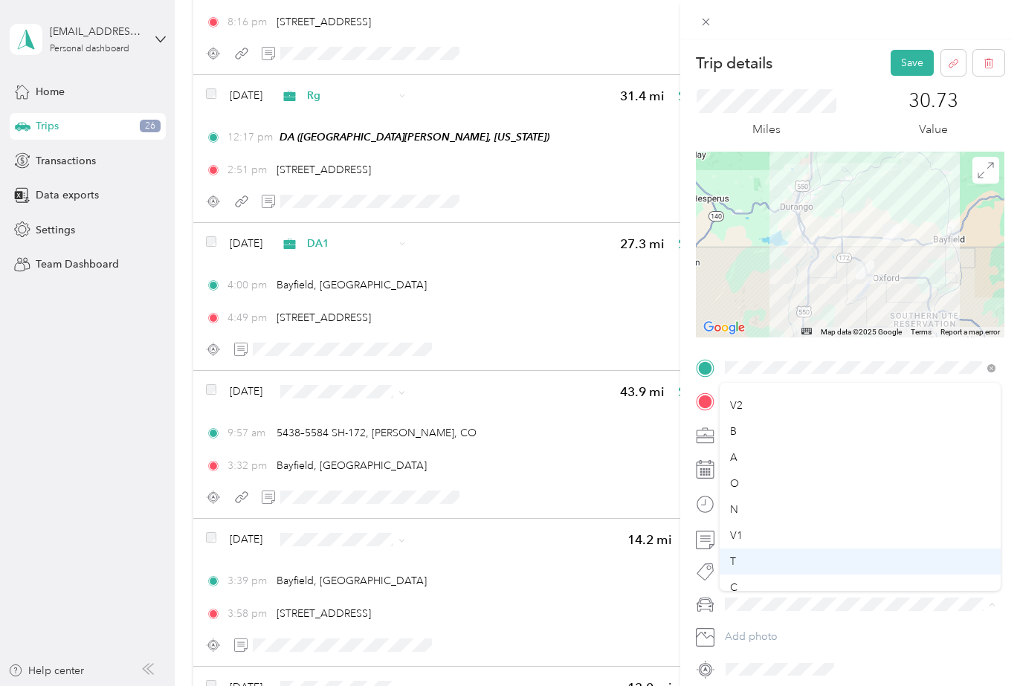
scroll to position [52, 0]
click at [744, 577] on div "E" at bounding box center [860, 577] width 260 height 16
click at [899, 57] on button "Save" at bounding box center [911, 63] width 43 height 26
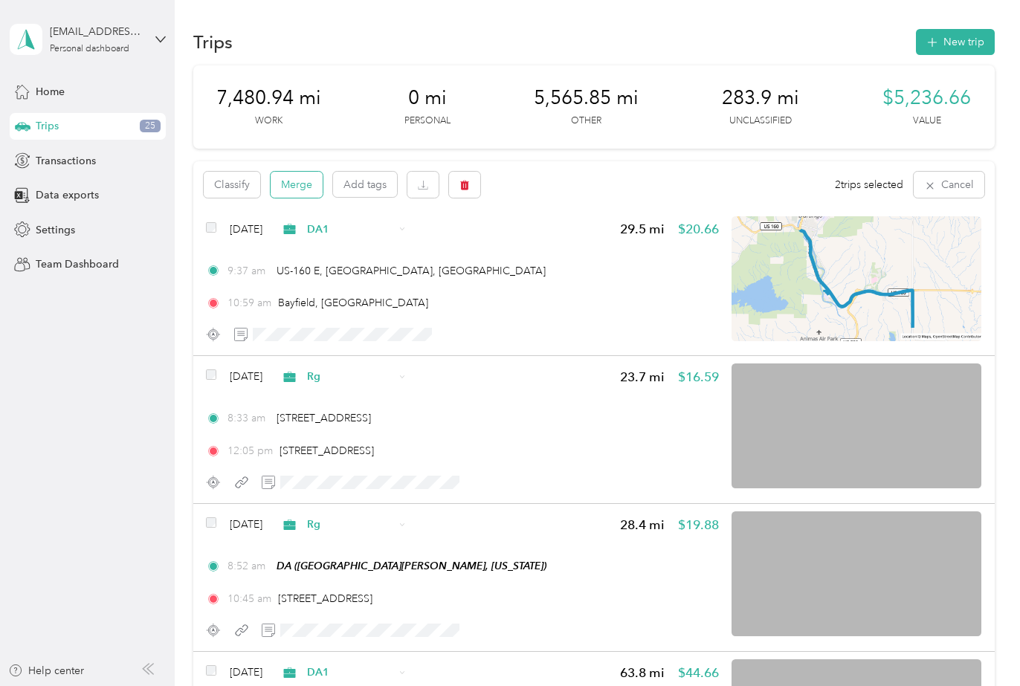
click at [297, 185] on button "Merge" at bounding box center [297, 185] width 52 height 26
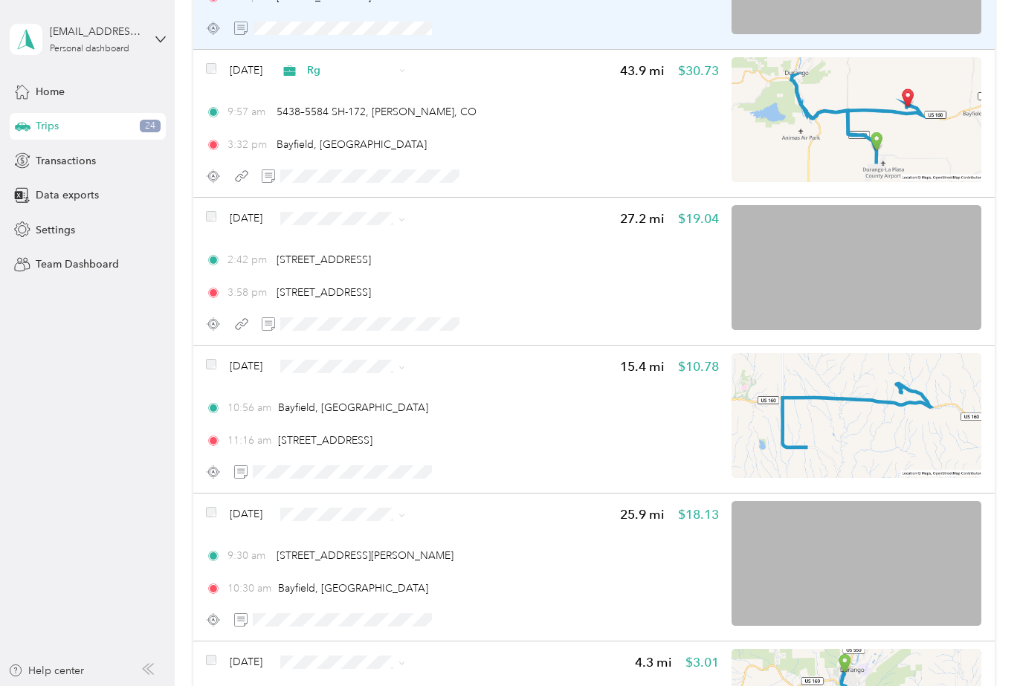
scroll to position [1052, 0]
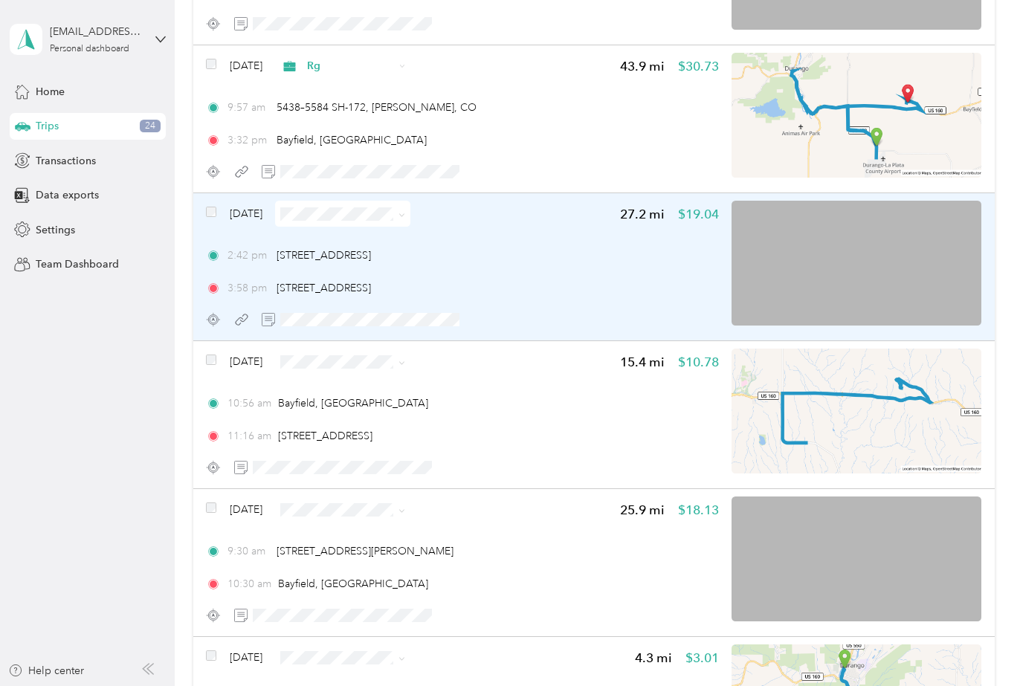
click at [901, 216] on img at bounding box center [856, 263] width 250 height 125
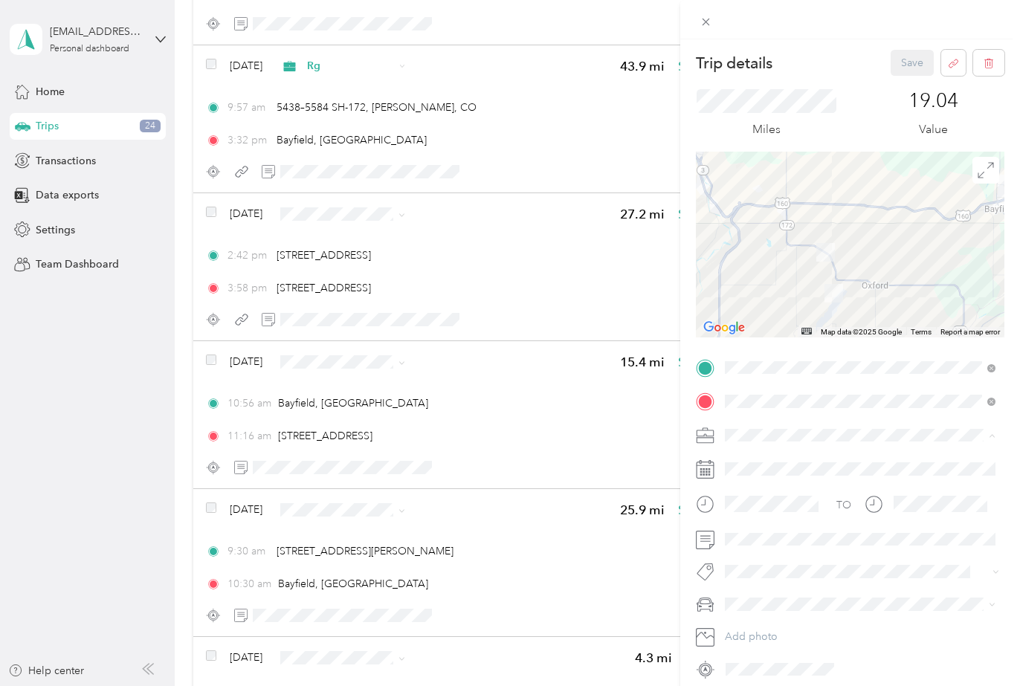
click at [736, 617] on span "DA1" at bounding box center [741, 617] width 22 height 13
click at [735, 580] on span "T" at bounding box center [733, 578] width 6 height 13
click at [910, 62] on button "Save" at bounding box center [911, 63] width 43 height 26
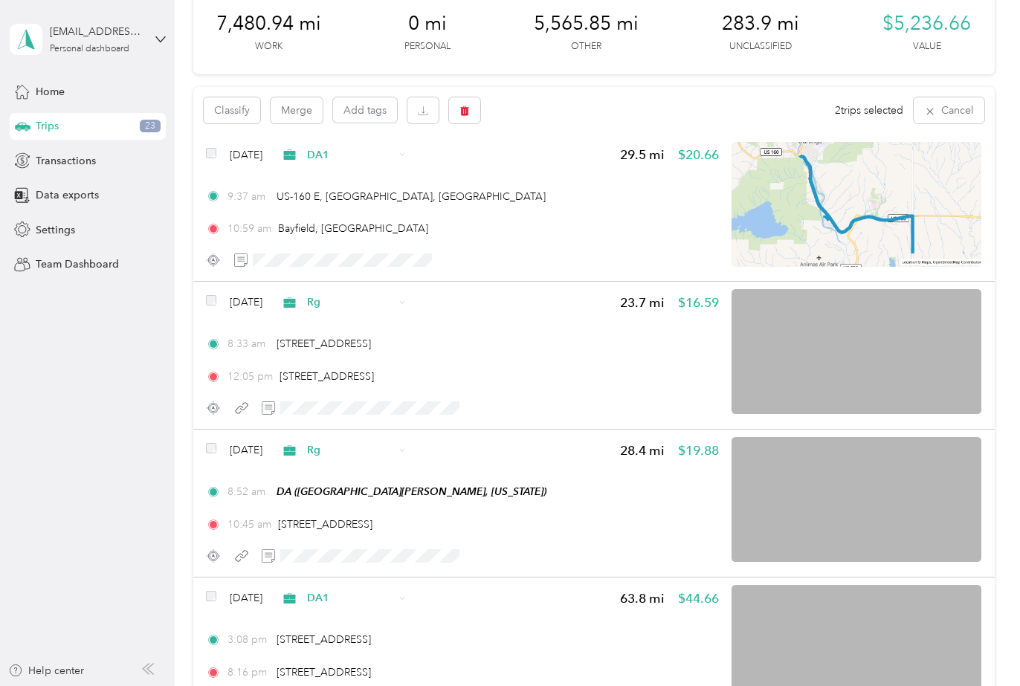
scroll to position [71, 0]
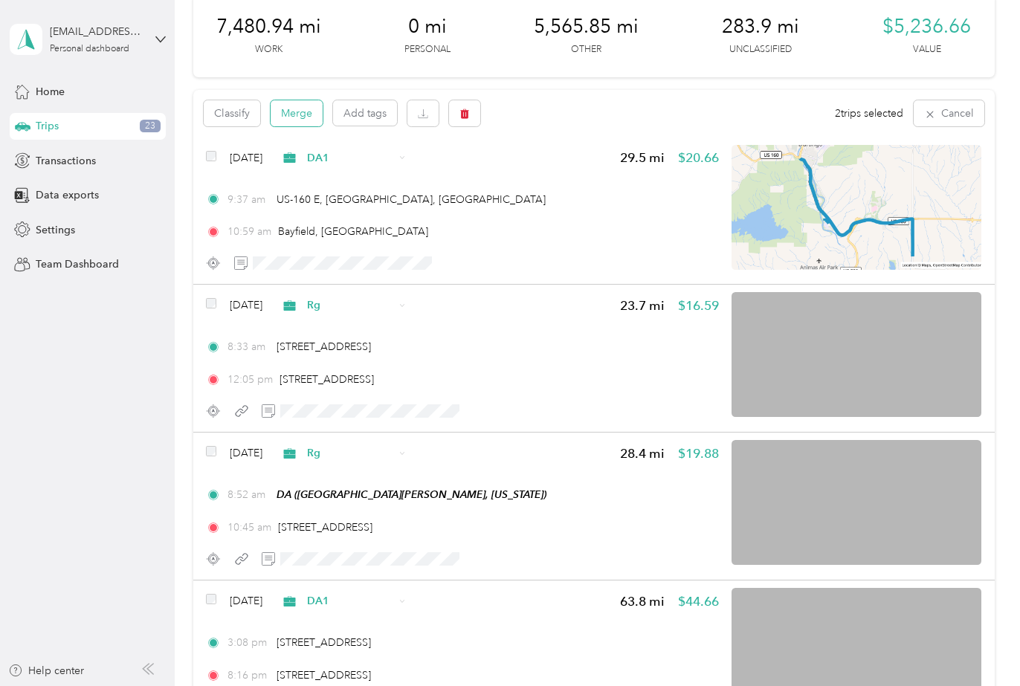
click at [308, 110] on button "Merge" at bounding box center [297, 113] width 52 height 26
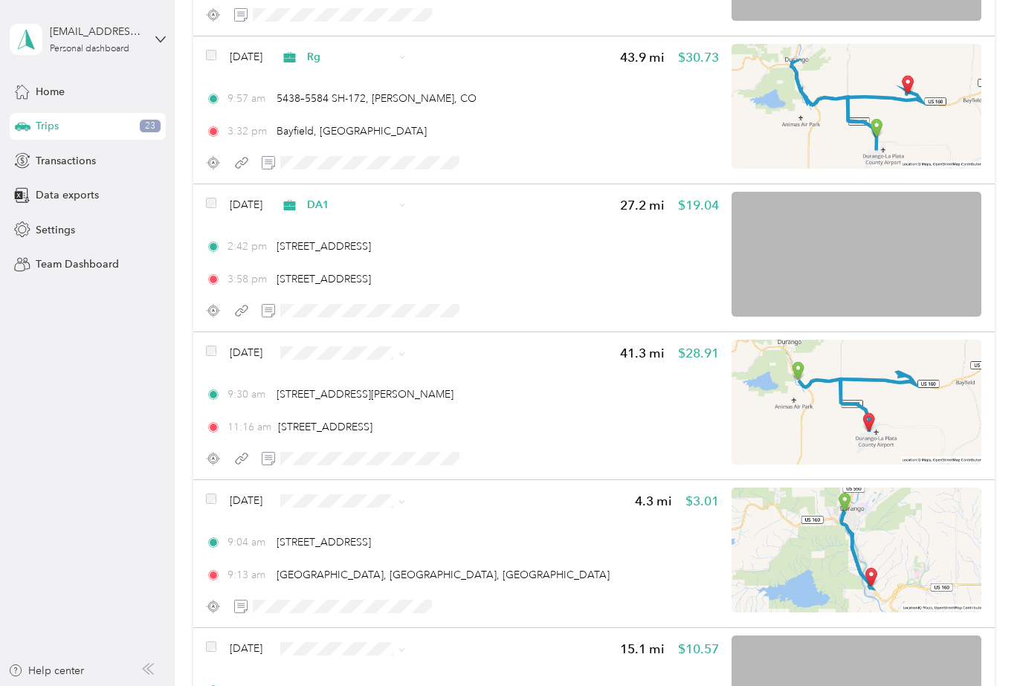
scroll to position [1066, 0]
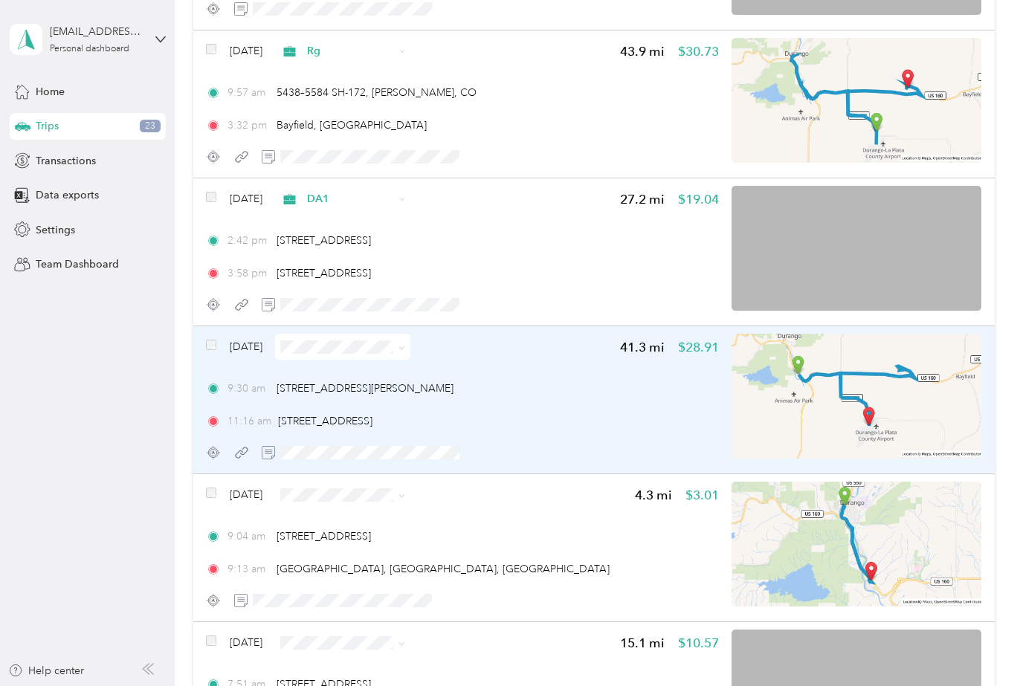
click at [940, 341] on img at bounding box center [856, 396] width 250 height 125
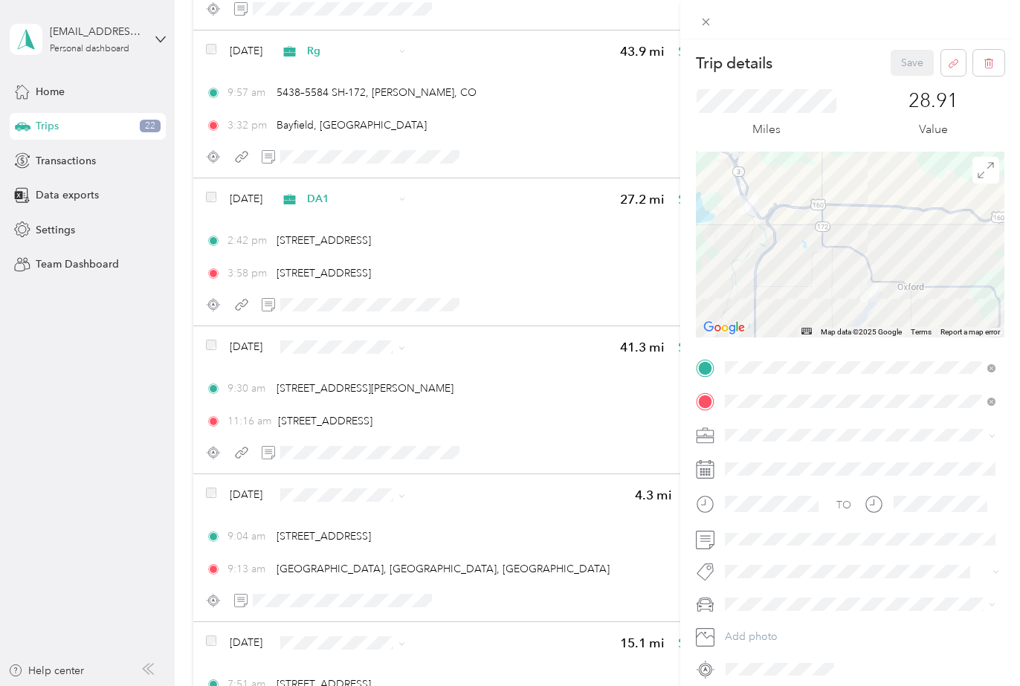
click at [580, 373] on div "Trip details Save This trip cannot be edited because it is either under review,…" at bounding box center [510, 343] width 1020 height 686
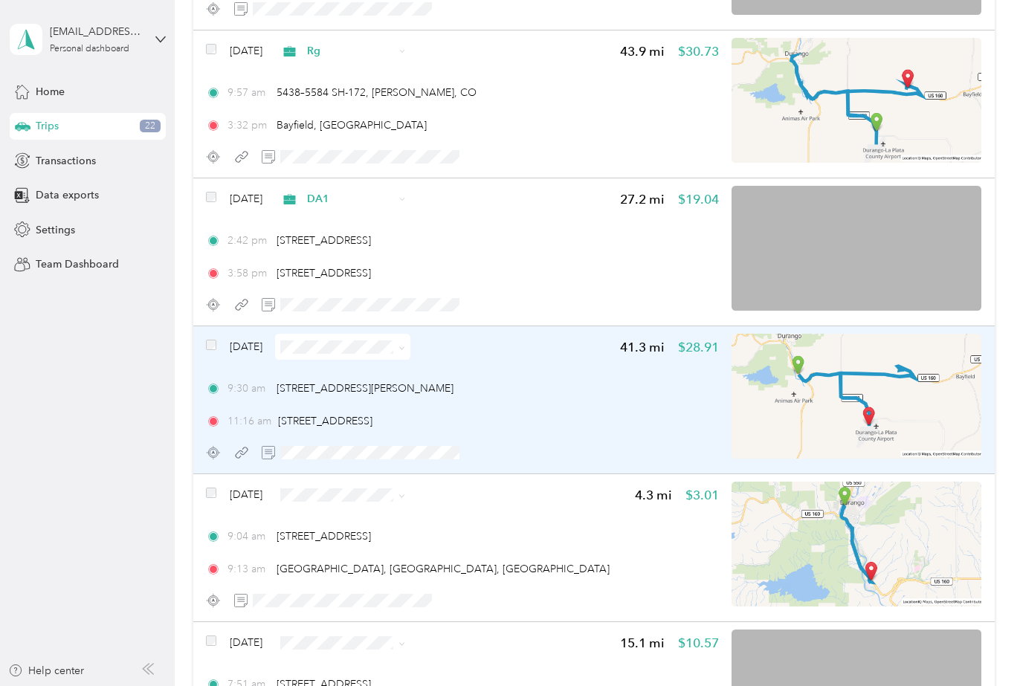
click at [901, 343] on img at bounding box center [856, 396] width 250 height 125
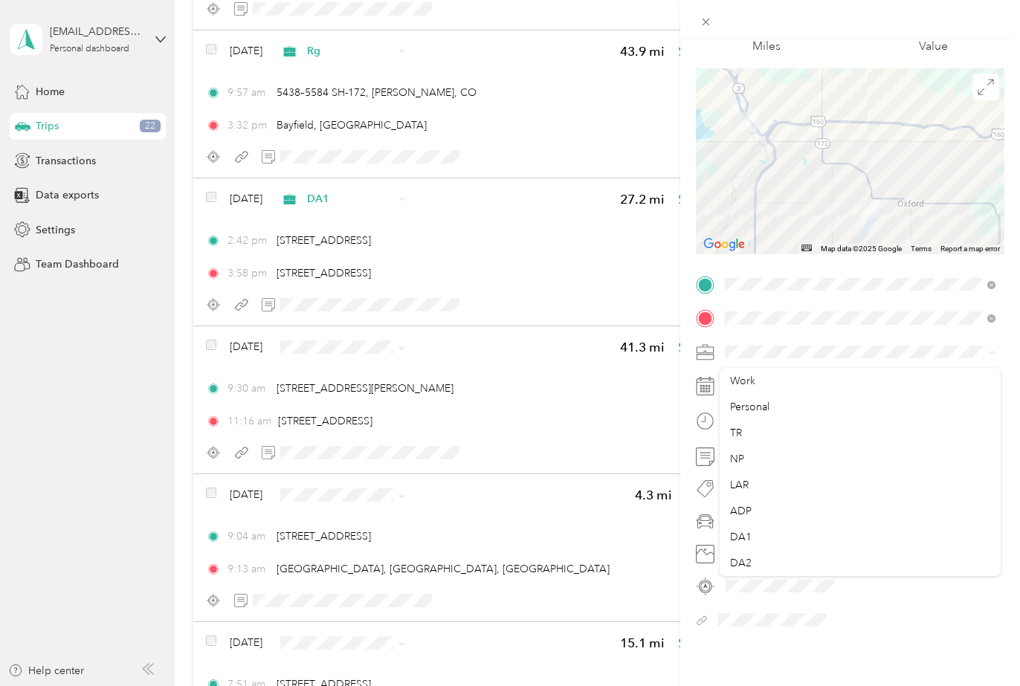
scroll to position [87, 0]
click at [746, 529] on div "DA1" at bounding box center [860, 530] width 260 height 16
click at [738, 493] on li "T" at bounding box center [859, 491] width 281 height 26
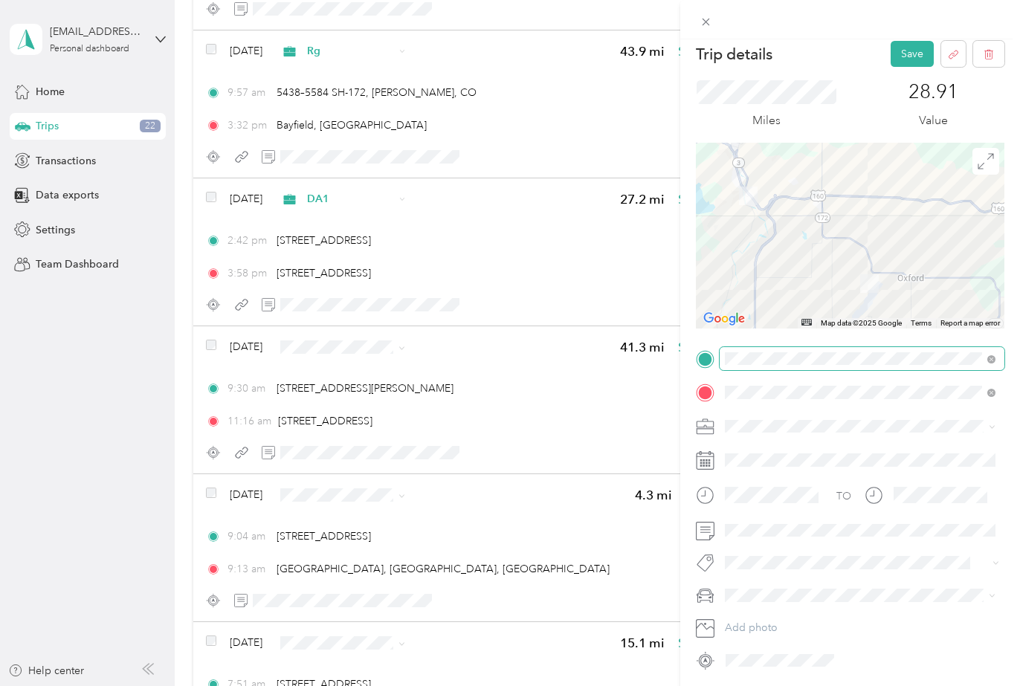
scroll to position [0, 0]
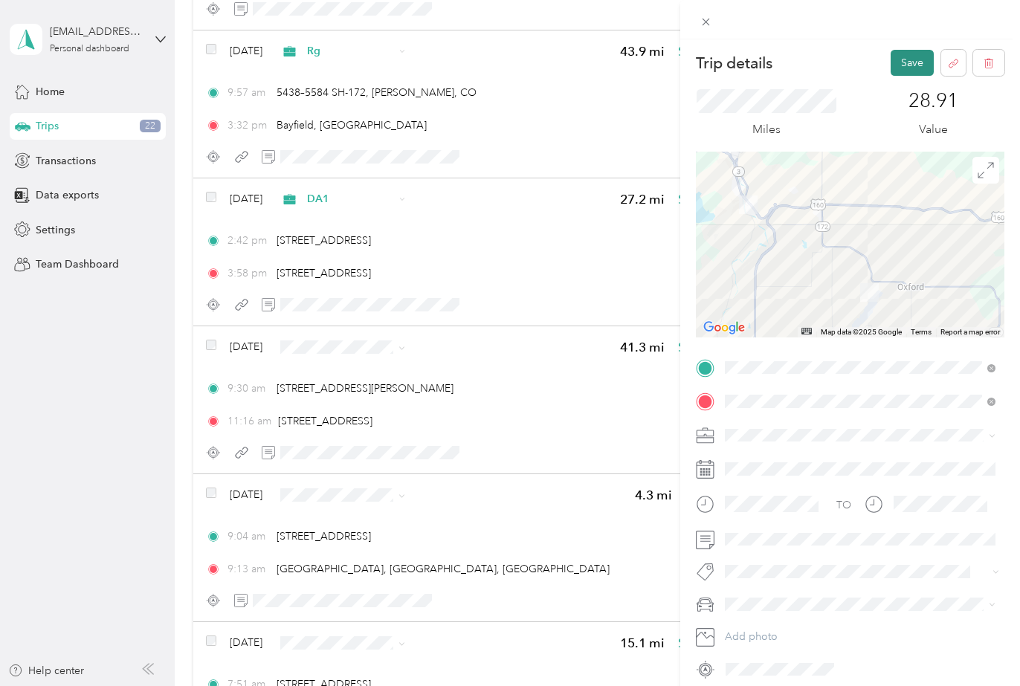
click at [905, 64] on button "Save" at bounding box center [911, 63] width 43 height 26
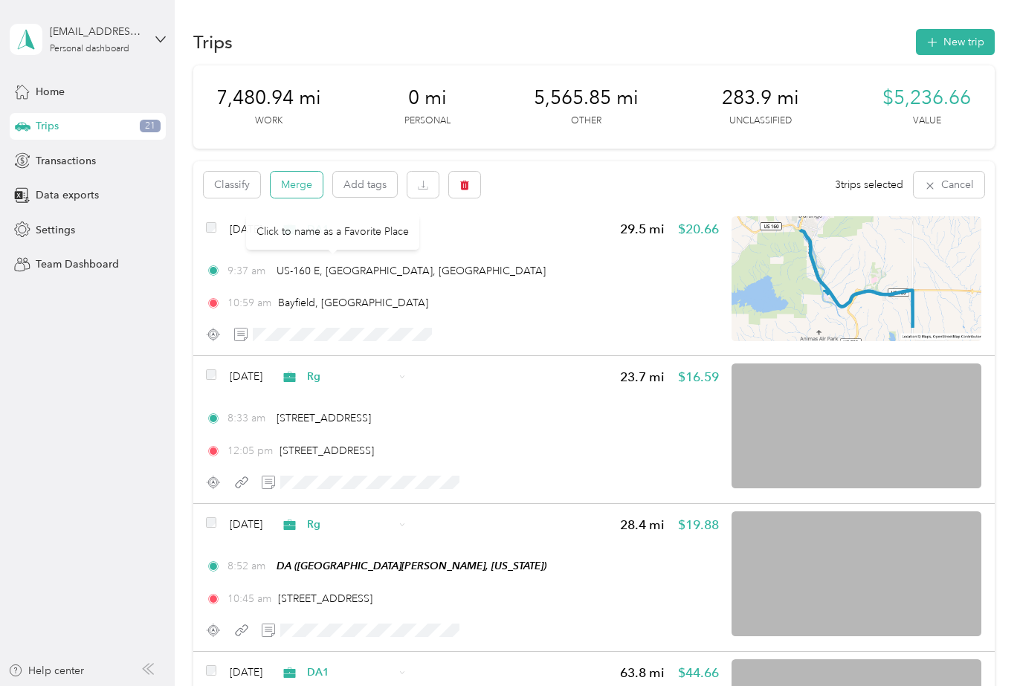
click at [302, 187] on button "Merge" at bounding box center [297, 185] width 52 height 26
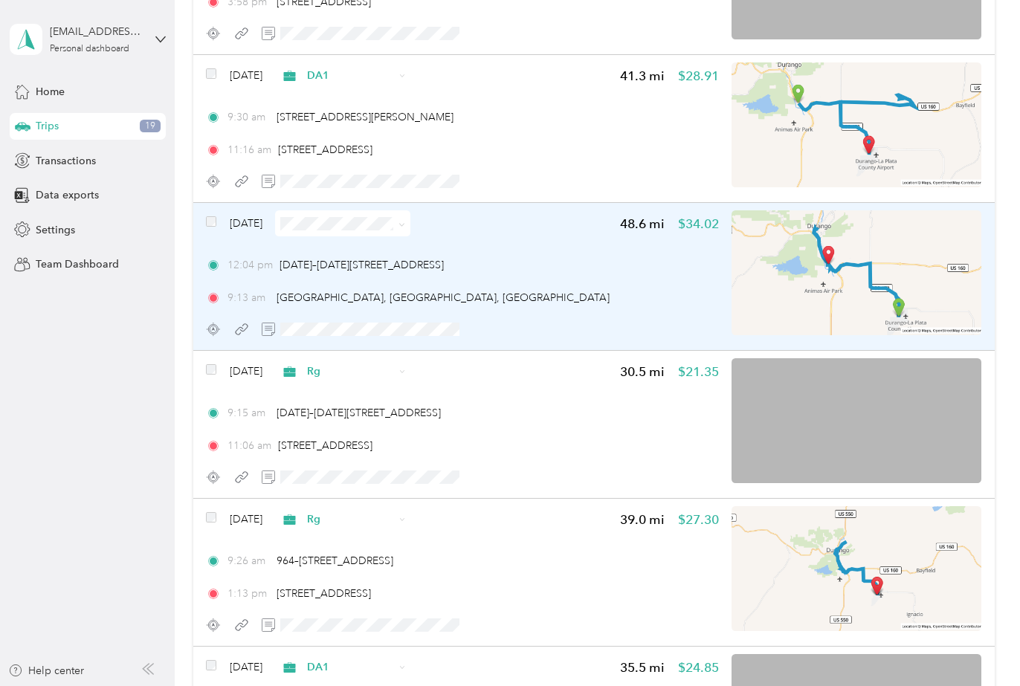
scroll to position [1335, 0]
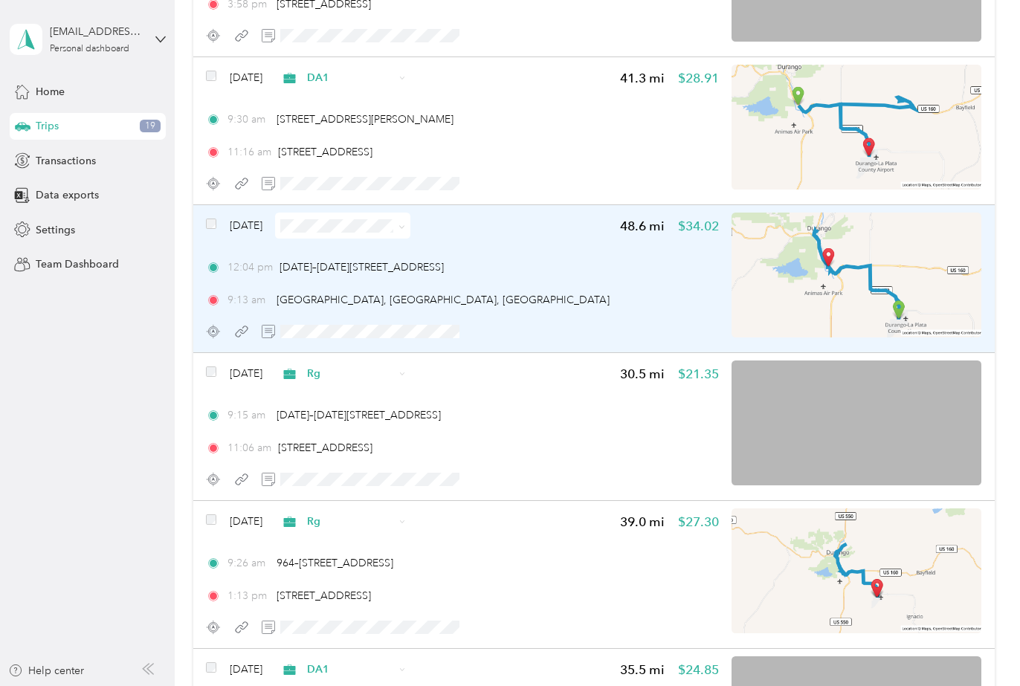
click at [910, 241] on img at bounding box center [856, 275] width 250 height 125
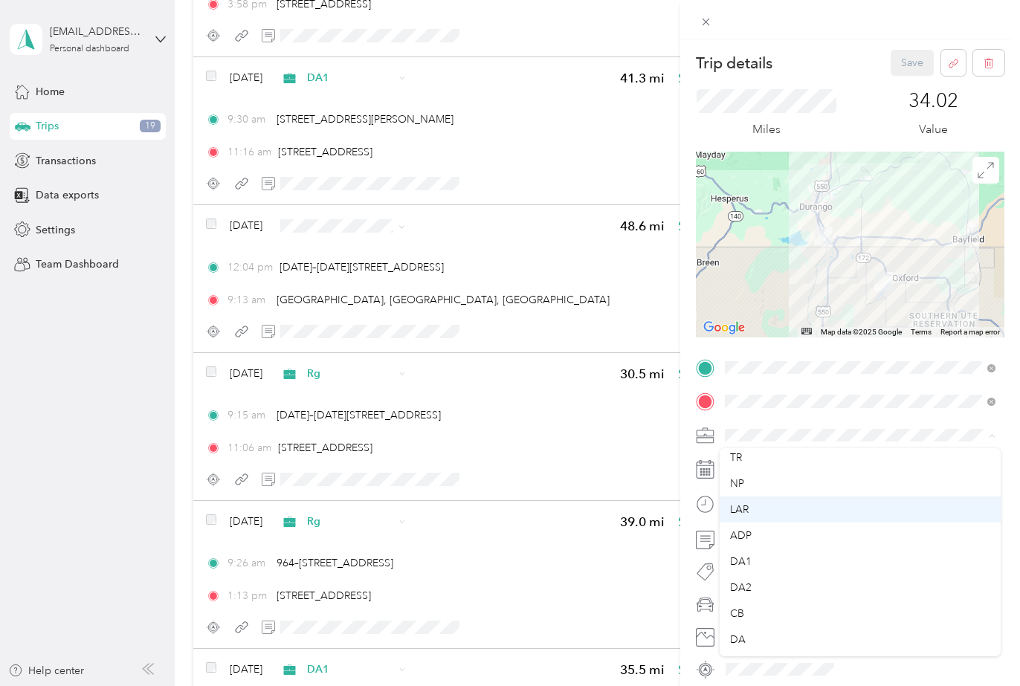
scroll to position [120, 0]
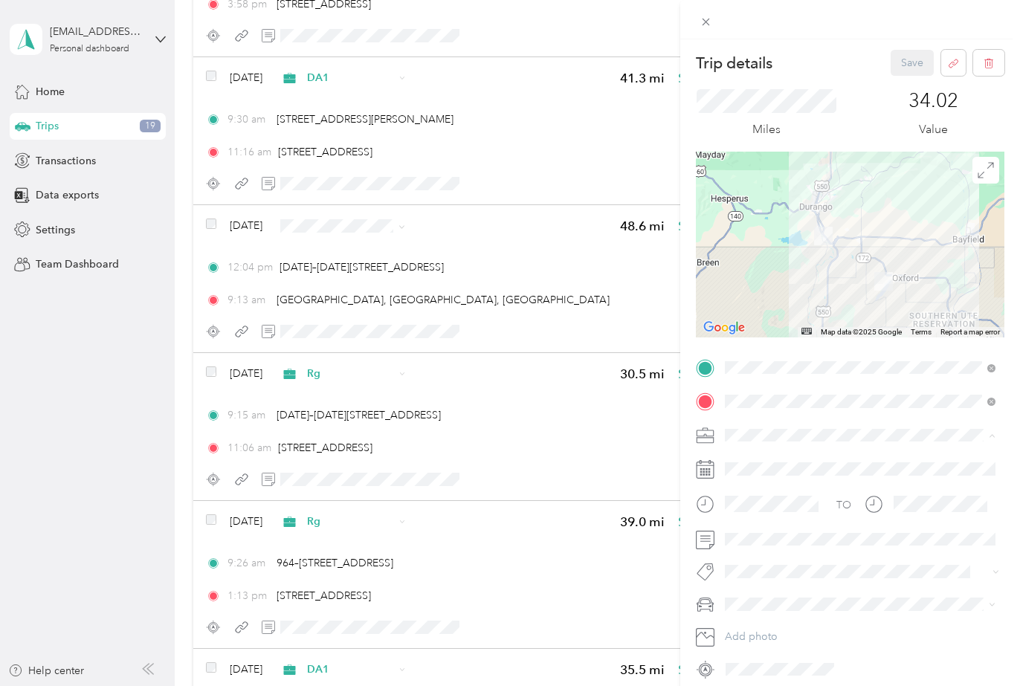
click at [736, 603] on div "Rg" at bounding box center [860, 601] width 260 height 16
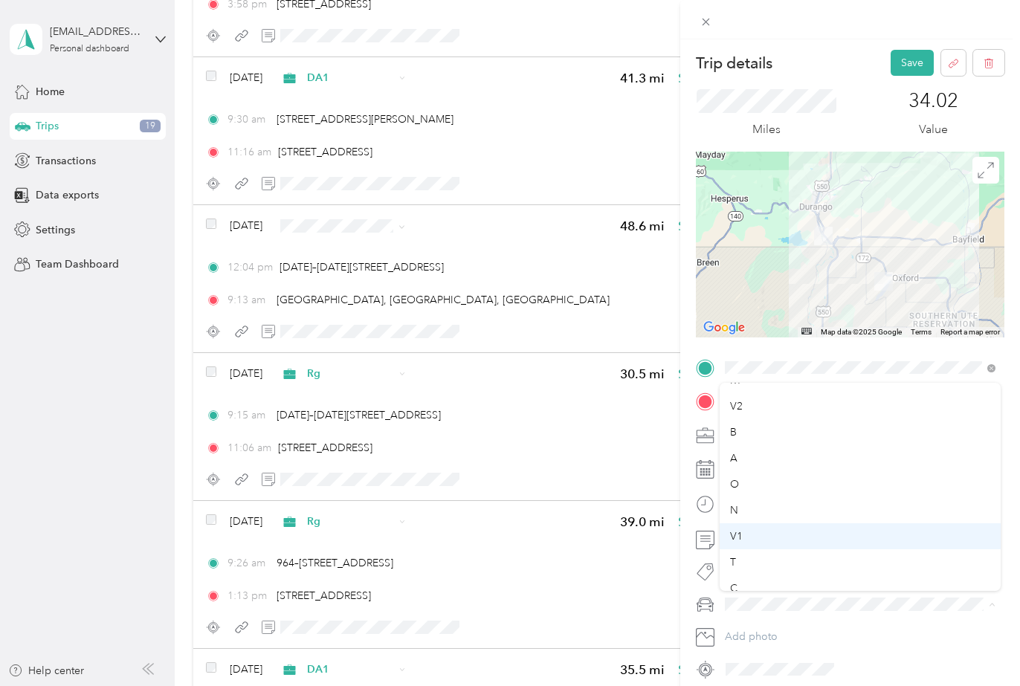
scroll to position [52, 0]
click at [745, 576] on div "E" at bounding box center [860, 578] width 260 height 16
click at [907, 62] on button "Save" at bounding box center [911, 63] width 43 height 26
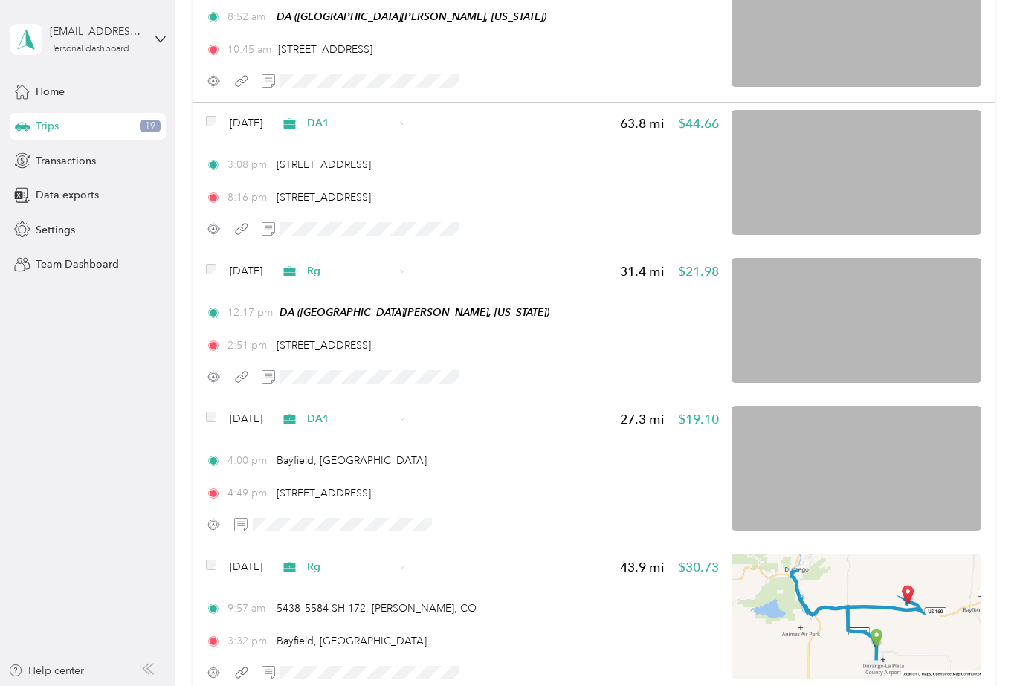
scroll to position [550, 0]
